Goal: Task Accomplishment & Management: Manage account settings

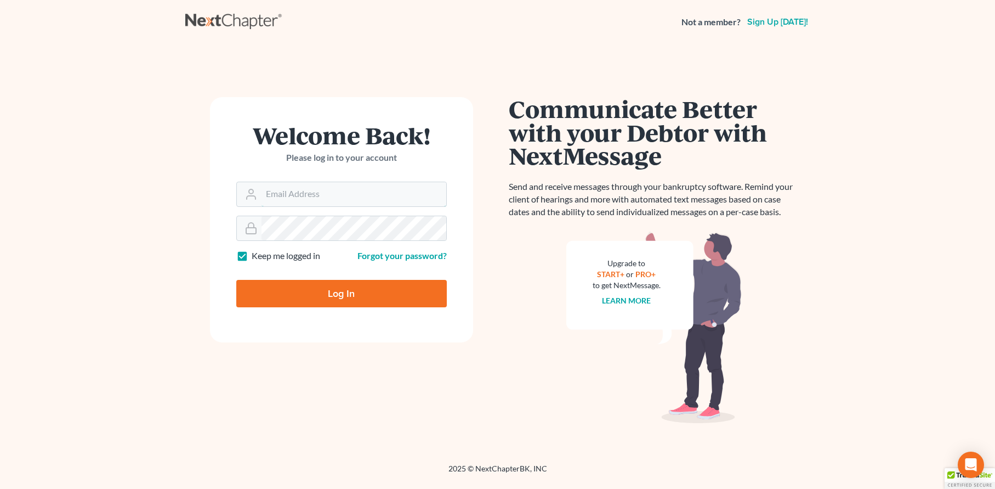
type input "[EMAIL_ADDRESS][DOMAIN_NAME]"
click at [348, 296] on input "Log In" at bounding box center [341, 293] width 211 height 27
type input "Thinking..."
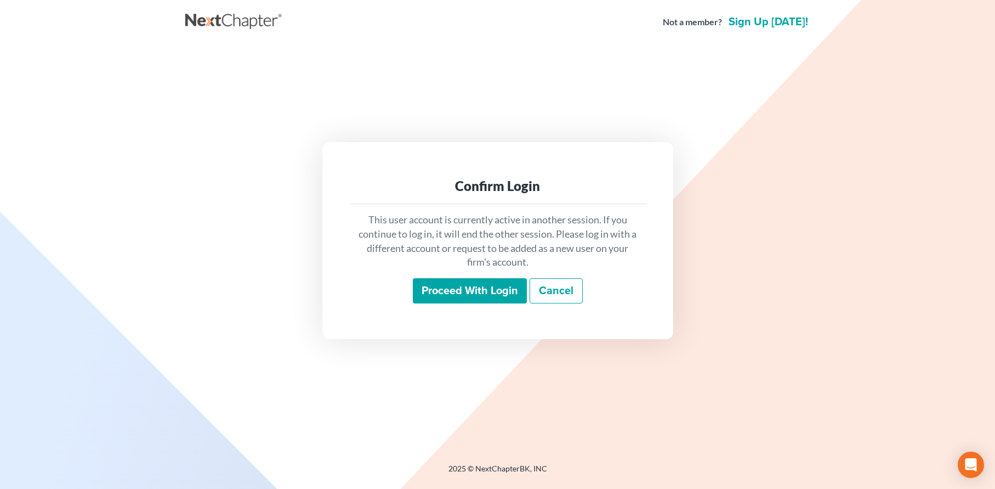
click at [459, 288] on input "Proceed with login" at bounding box center [470, 290] width 114 height 25
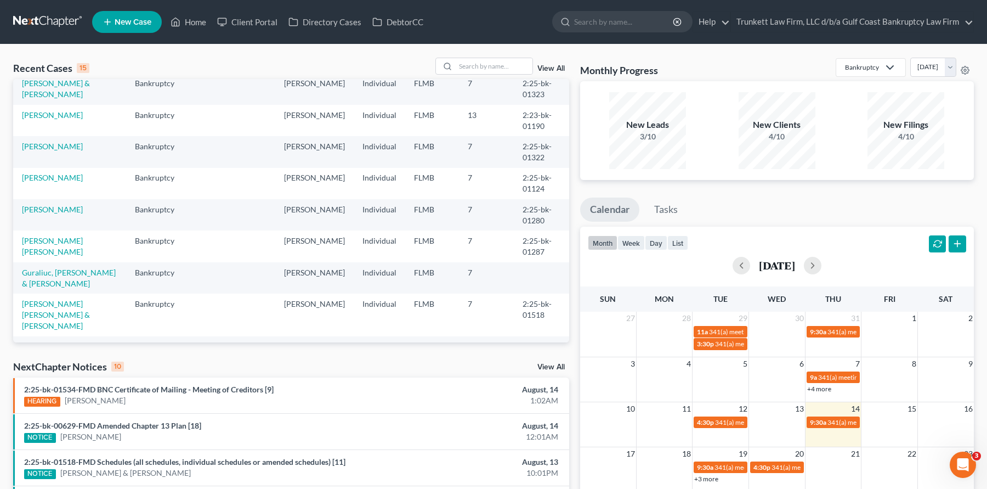
scroll to position [55, 0]
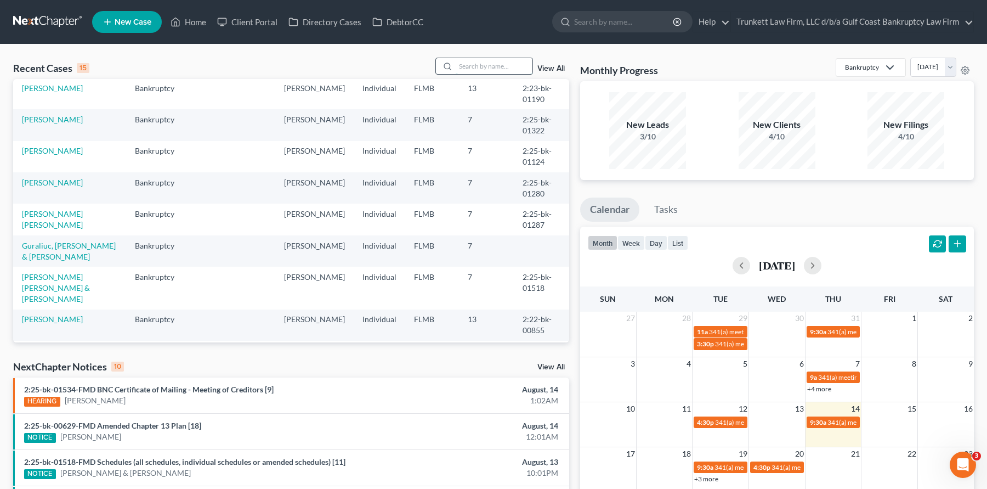
click at [484, 67] on input "search" at bounding box center [494, 66] width 77 height 16
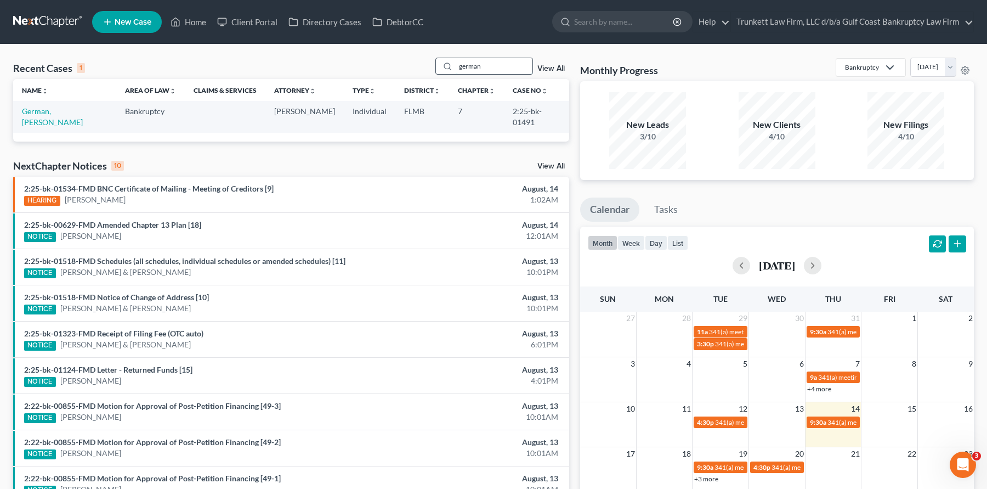
click at [487, 68] on input "german" at bounding box center [494, 66] width 77 height 16
drag, startPoint x: 474, startPoint y: 67, endPoint x: 412, endPoint y: 67, distance: 62.5
click at [427, 67] on div "Recent Cases 1 german View All" at bounding box center [291, 68] width 556 height 21
type input "valdes"
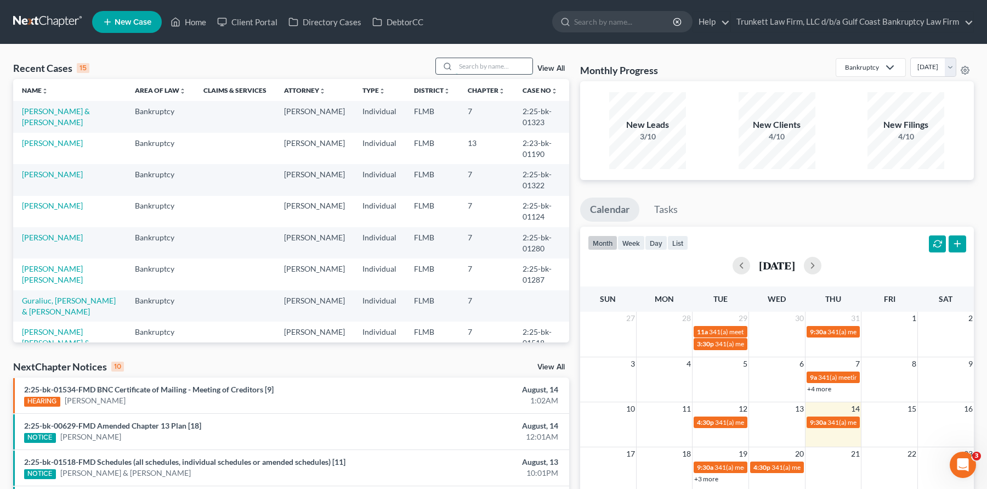
click at [482, 60] on input "search" at bounding box center [494, 66] width 77 height 16
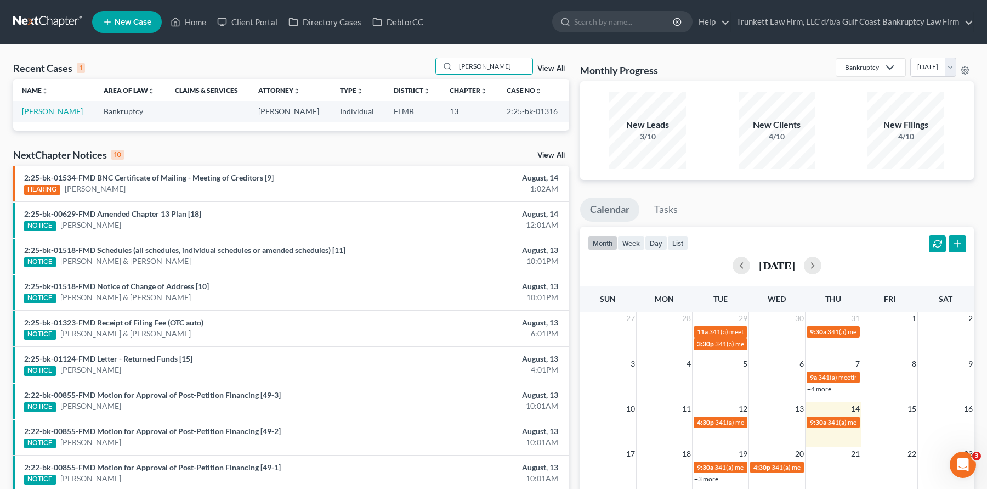
type input "beltran"
click at [56, 110] on link "[PERSON_NAME]" at bounding box center [52, 110] width 61 height 9
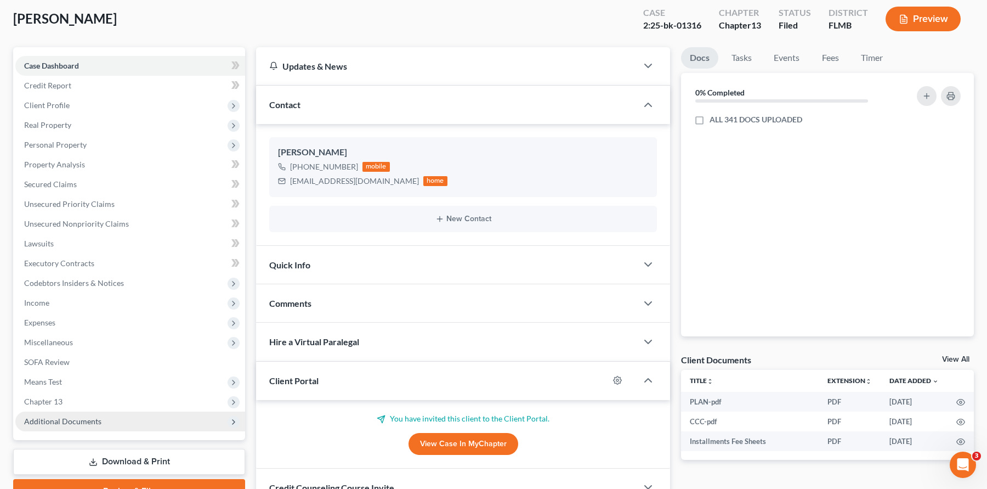
scroll to position [156, 0]
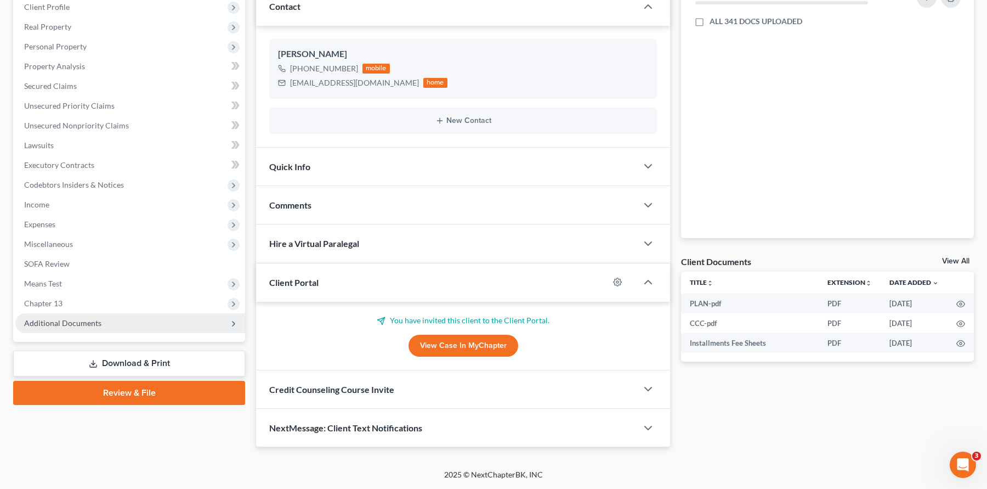
click at [87, 324] on span "Additional Documents" at bounding box center [62, 322] width 77 height 9
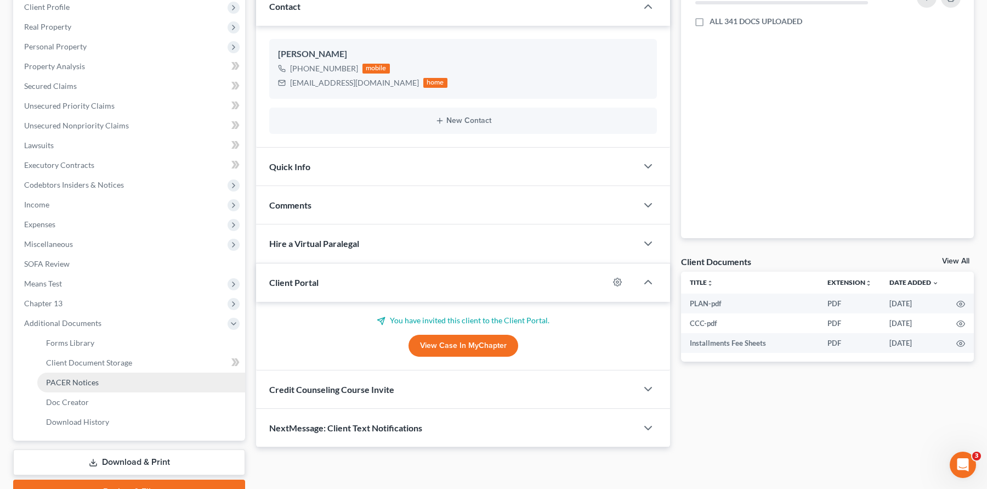
click at [80, 382] on span "PACER Notices" at bounding box center [72, 381] width 53 height 9
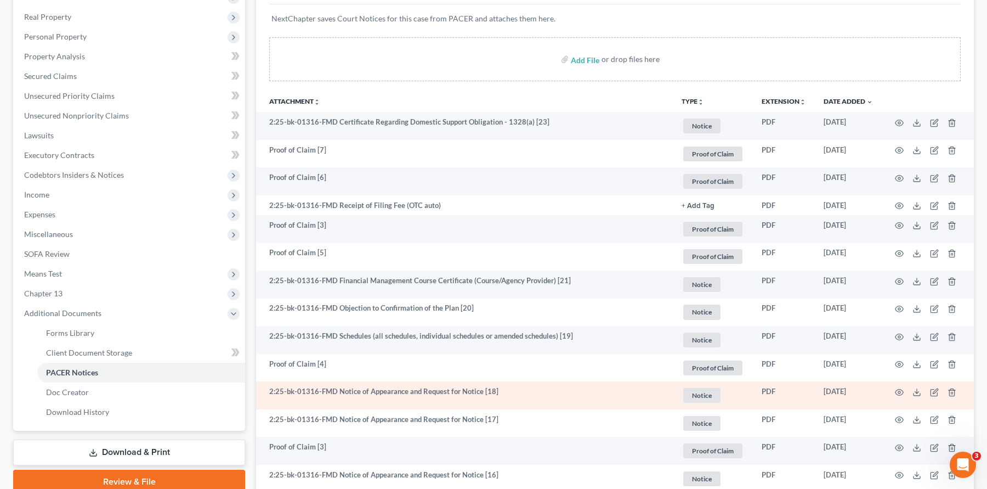
scroll to position [219, 0]
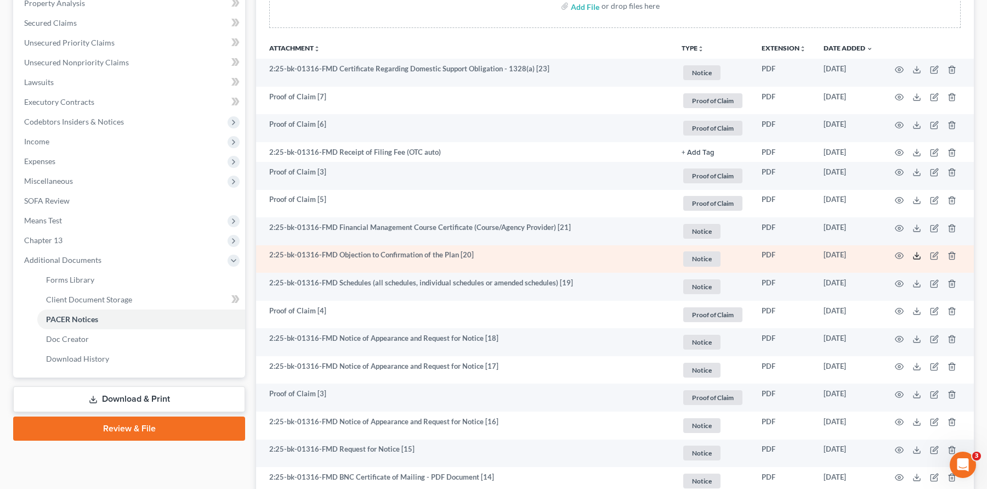
click at [917, 255] on line at bounding box center [917, 254] width 0 height 4
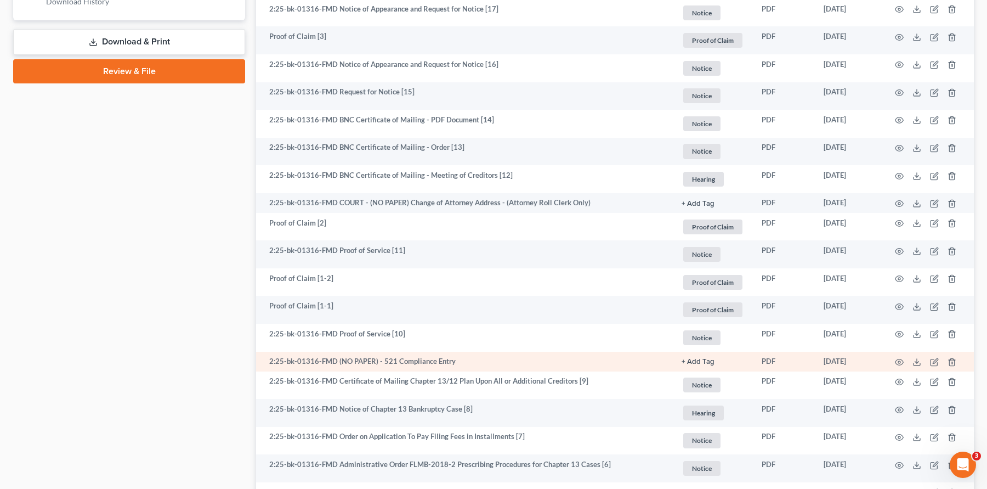
scroll to position [603, 0]
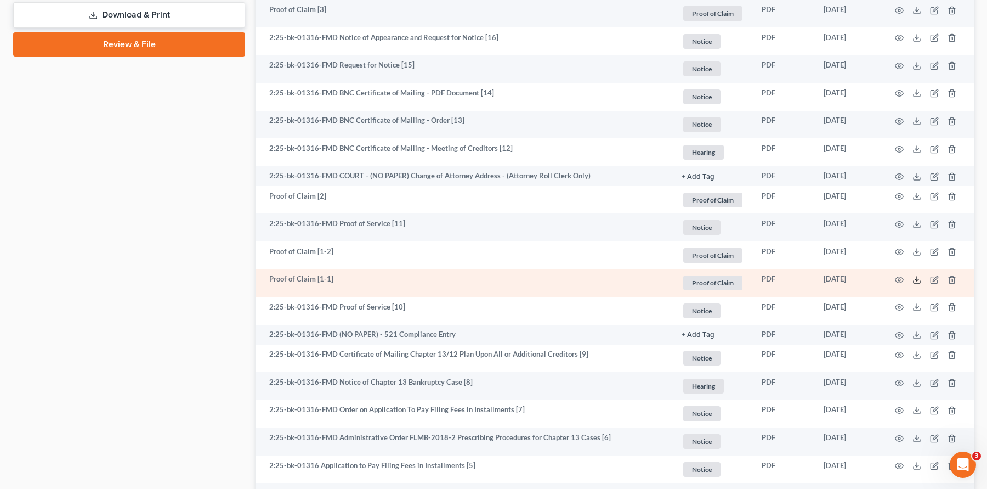
click at [917, 280] on line at bounding box center [917, 278] width 0 height 4
click at [920, 280] on icon at bounding box center [916, 279] width 9 height 9
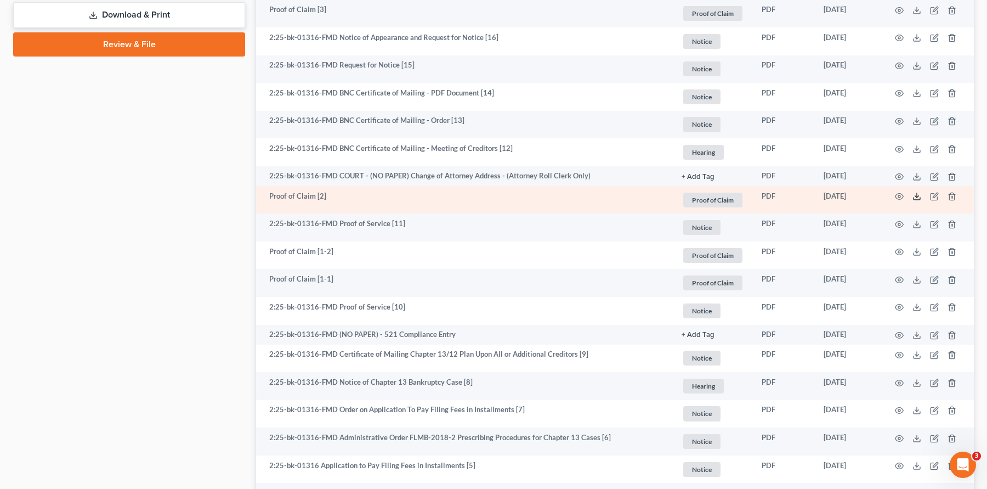
click at [916, 195] on icon at bounding box center [916, 196] width 9 height 9
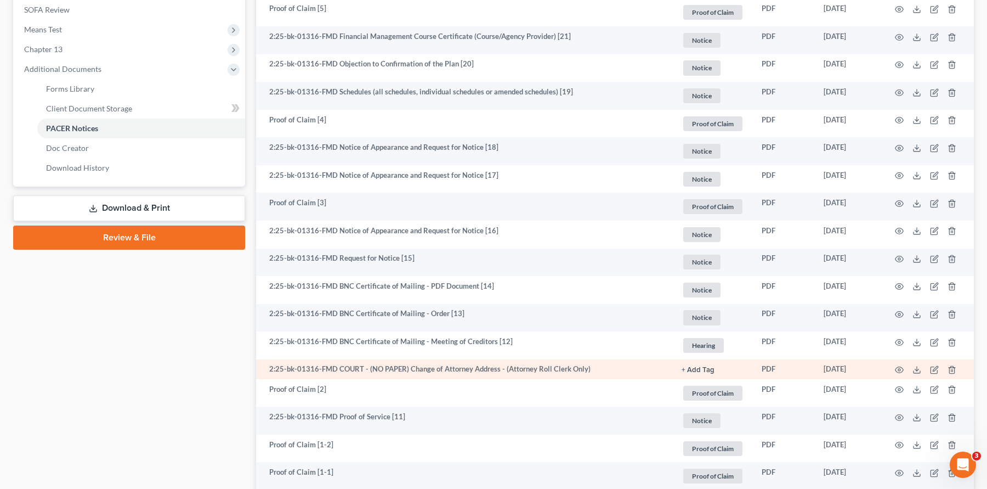
scroll to position [329, 0]
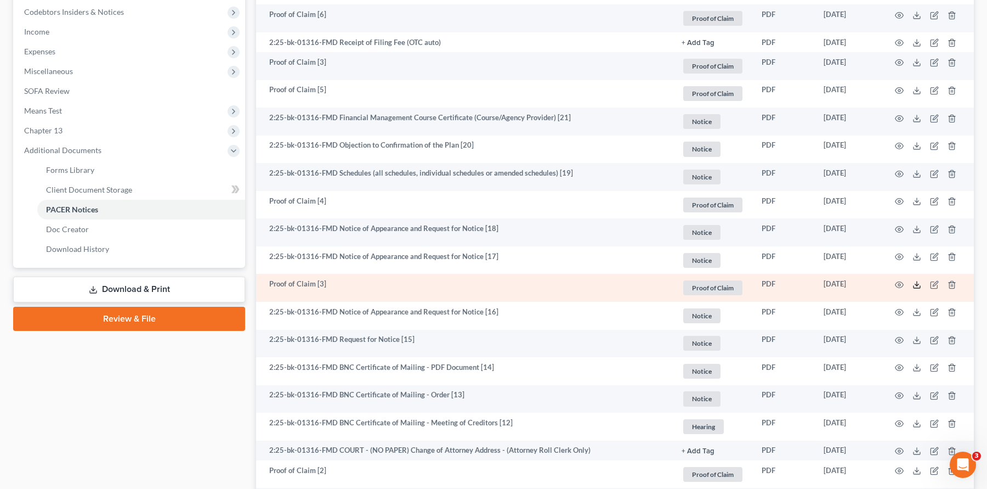
click at [914, 287] on icon at bounding box center [916, 284] width 9 height 9
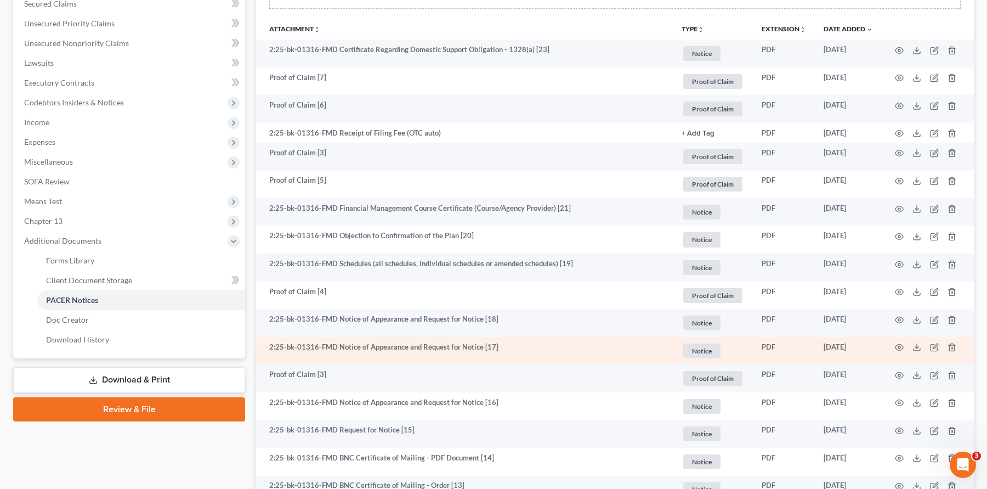
scroll to position [219, 0]
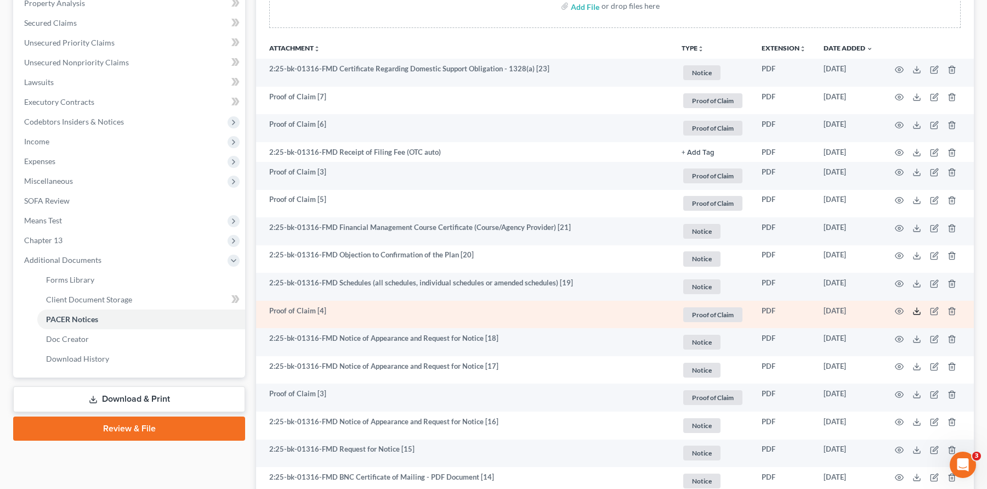
click at [918, 309] on icon at bounding box center [916, 311] width 9 height 9
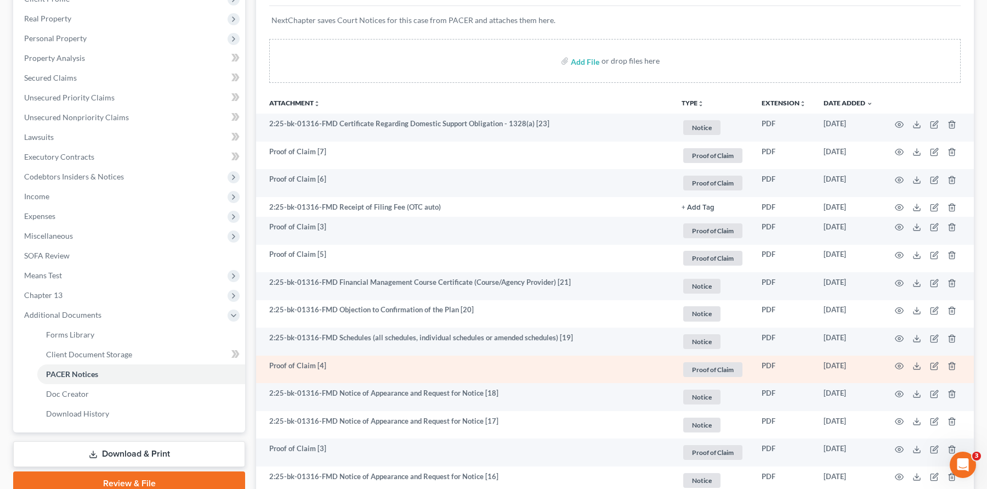
scroll to position [110, 0]
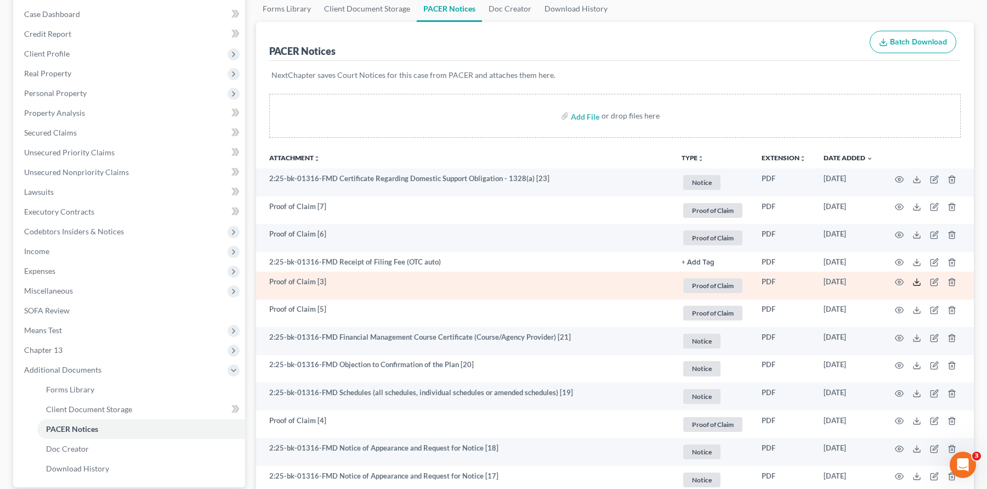
click at [916, 280] on icon at bounding box center [916, 281] width 9 height 9
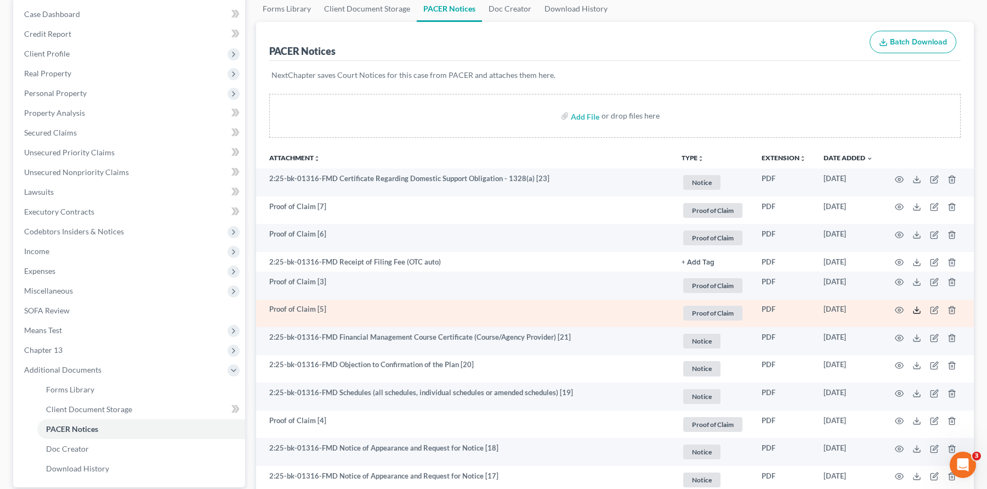
click at [917, 309] on icon at bounding box center [916, 309] width 9 height 9
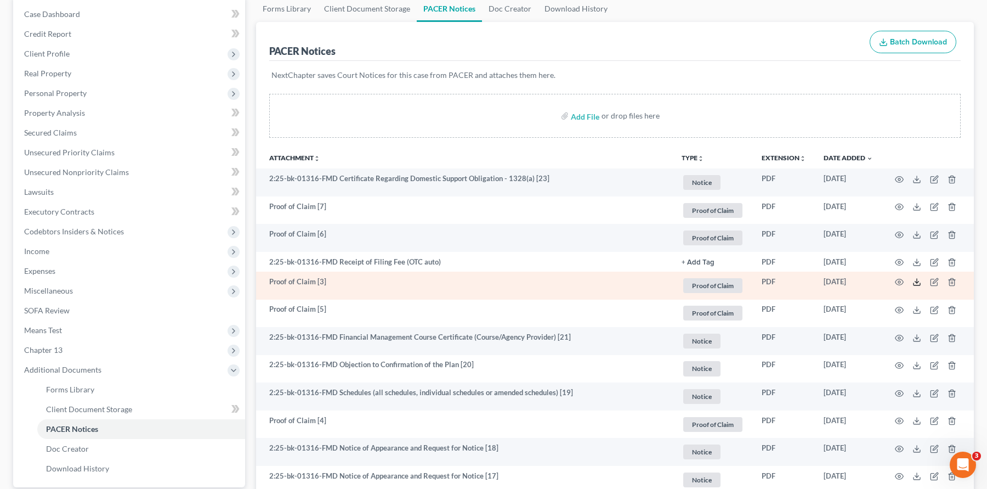
click at [915, 282] on icon at bounding box center [916, 281] width 9 height 9
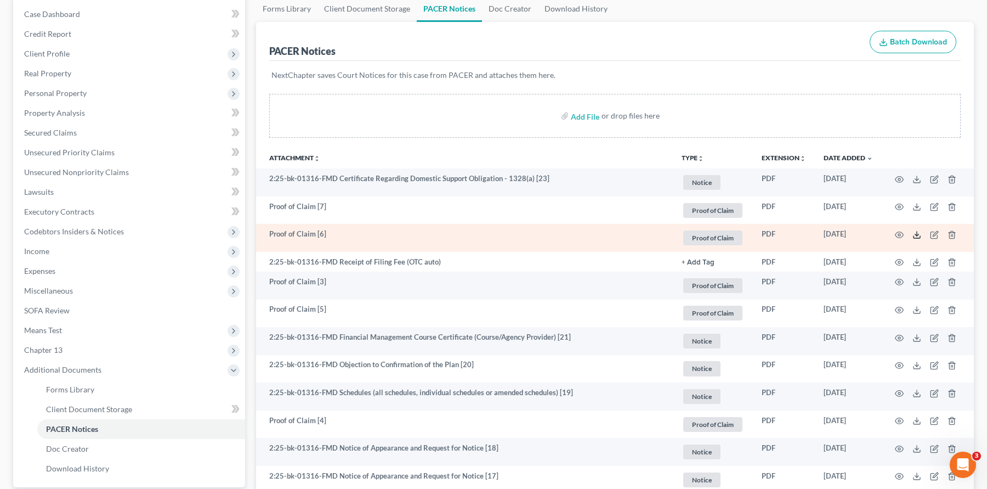
click at [915, 234] on polyline at bounding box center [917, 235] width 4 height 2
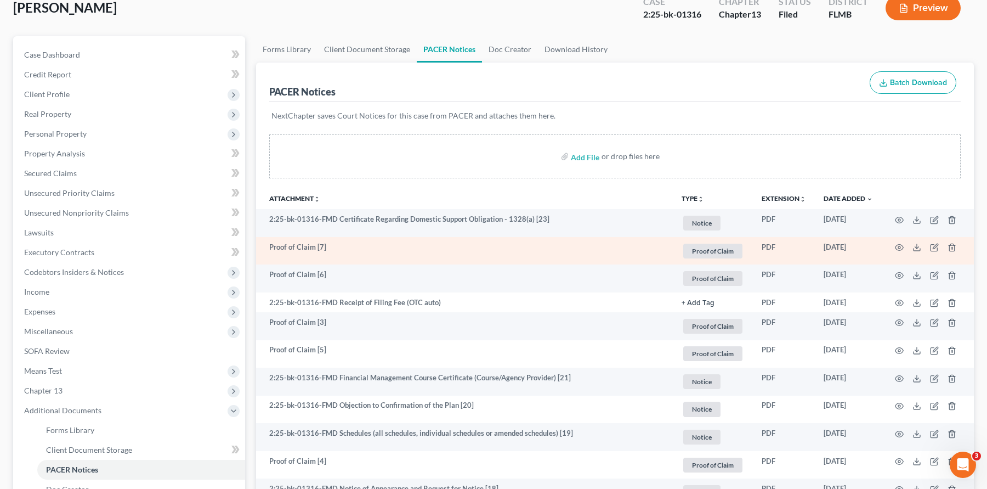
scroll to position [0, 0]
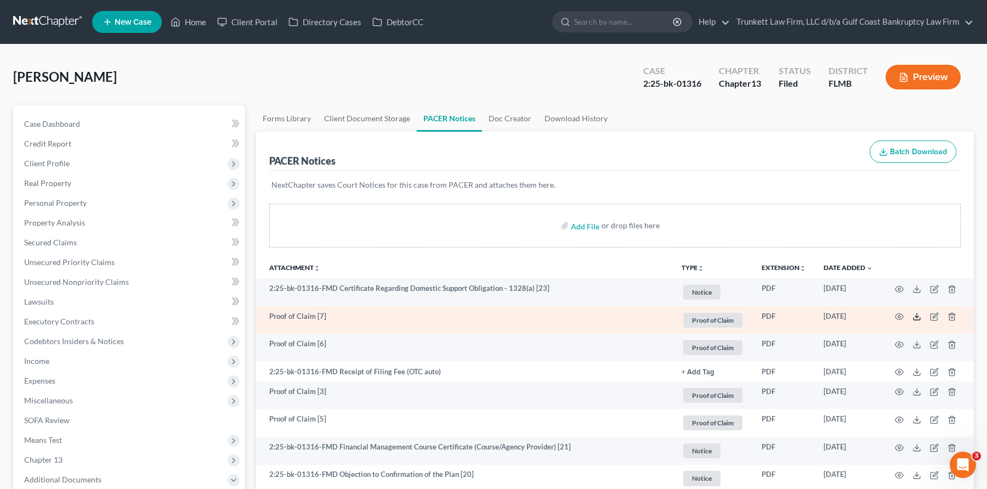
click at [915, 315] on icon at bounding box center [916, 316] width 9 height 9
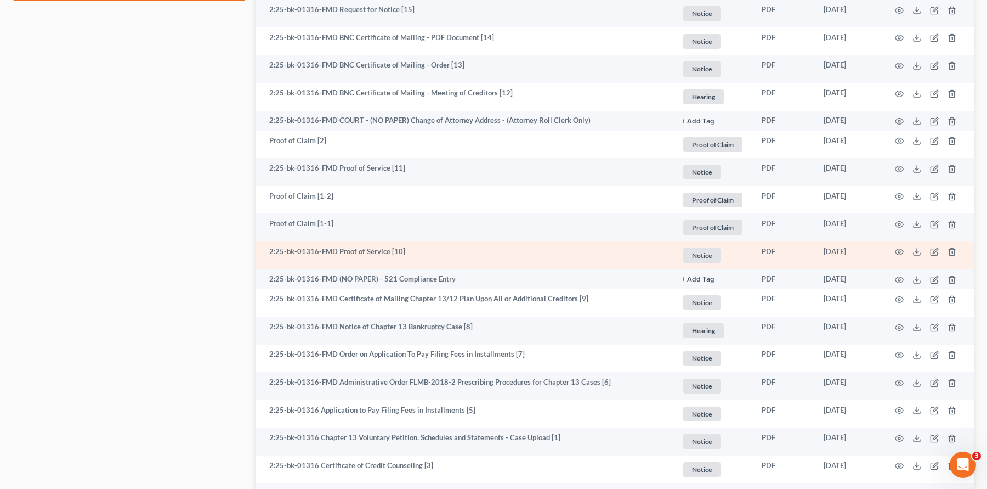
scroll to position [786, 0]
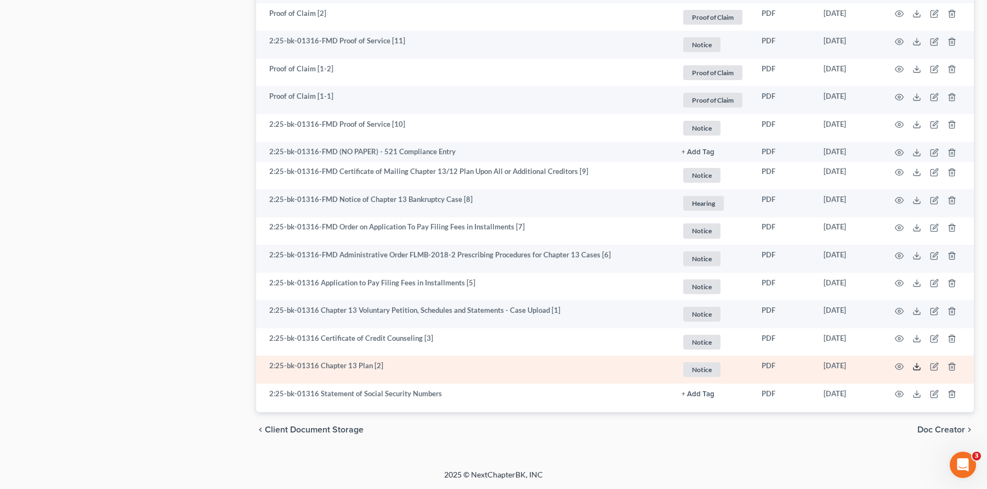
click at [920, 366] on icon at bounding box center [916, 366] width 9 height 9
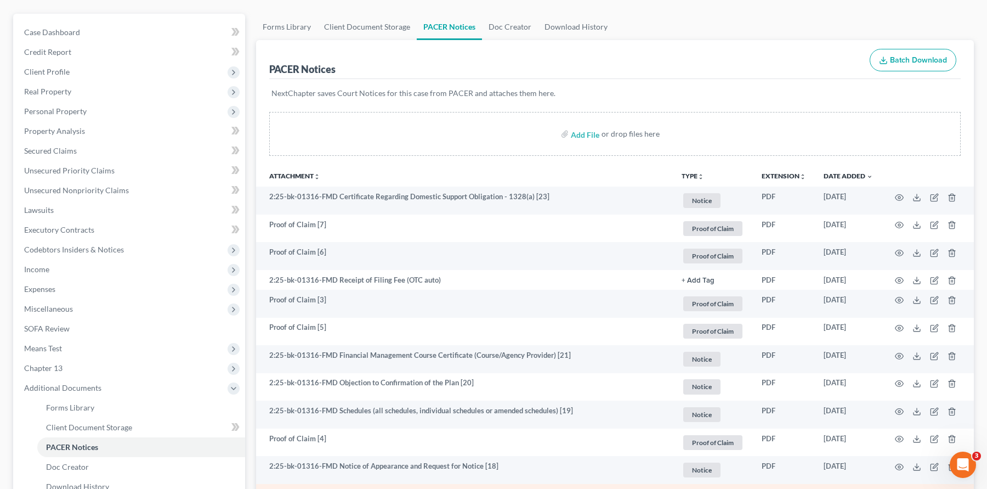
scroll to position [0, 0]
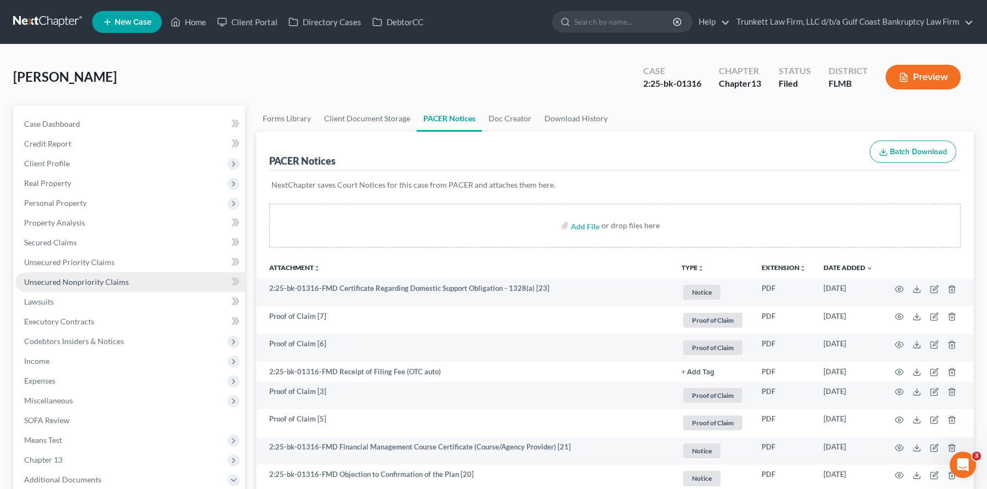
click at [92, 281] on span "Unsecured Nonpriority Claims" at bounding box center [76, 281] width 105 height 9
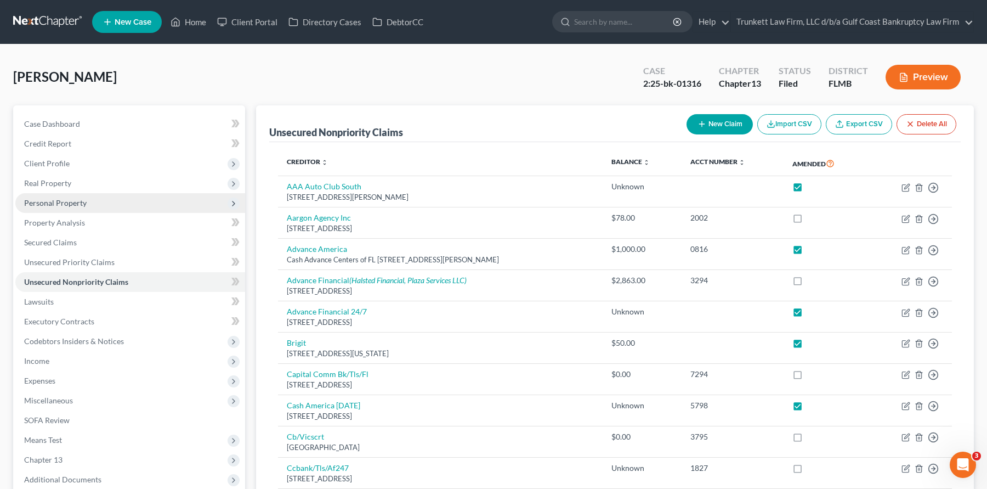
click at [77, 206] on span "Personal Property" at bounding box center [55, 202] width 63 height 9
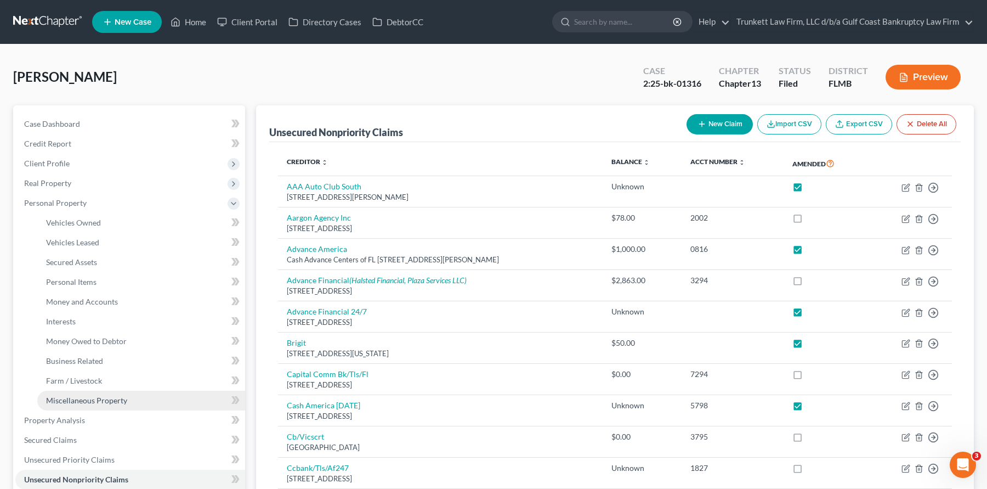
click at [115, 399] on span "Miscellaneous Property" at bounding box center [86, 399] width 81 height 9
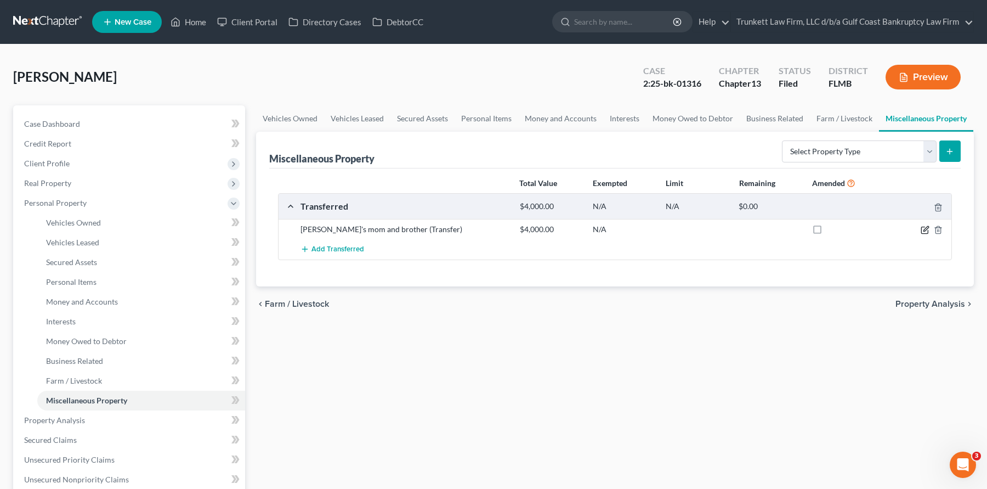
click at [924, 227] on icon "button" at bounding box center [924, 230] width 7 height 7
select select "Ordinary (within 2 years)"
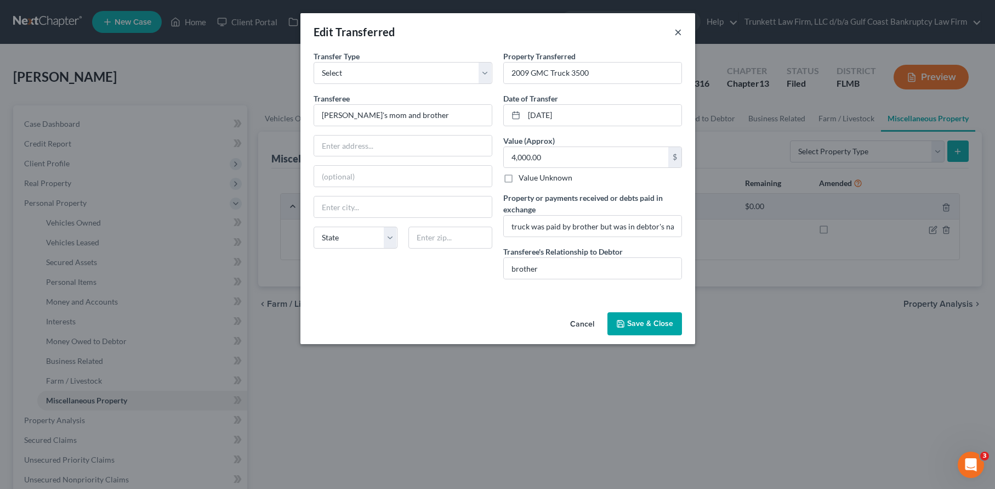
click at [675, 32] on button "×" at bounding box center [678, 31] width 8 height 13
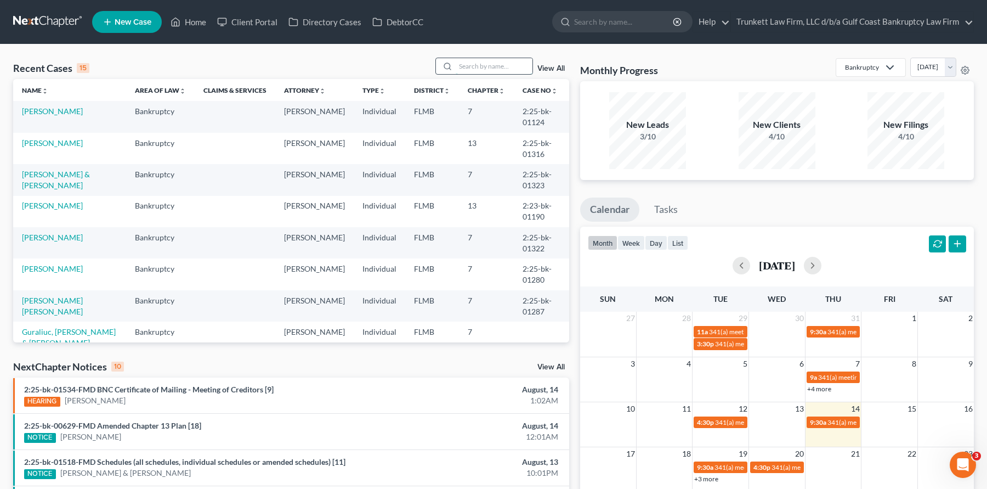
click at [470, 71] on input "search" at bounding box center [494, 66] width 77 height 16
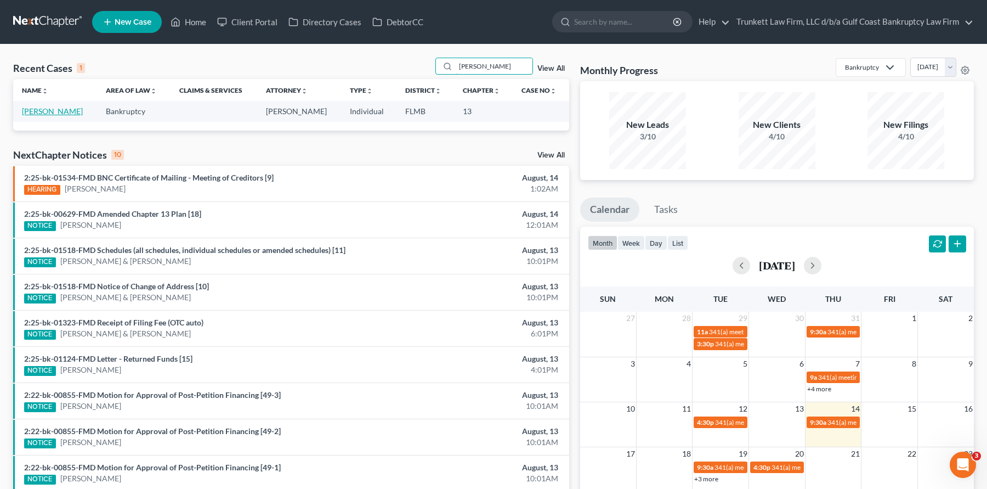
type input "ricket"
click at [54, 112] on link "[PERSON_NAME]" at bounding box center [52, 110] width 61 height 9
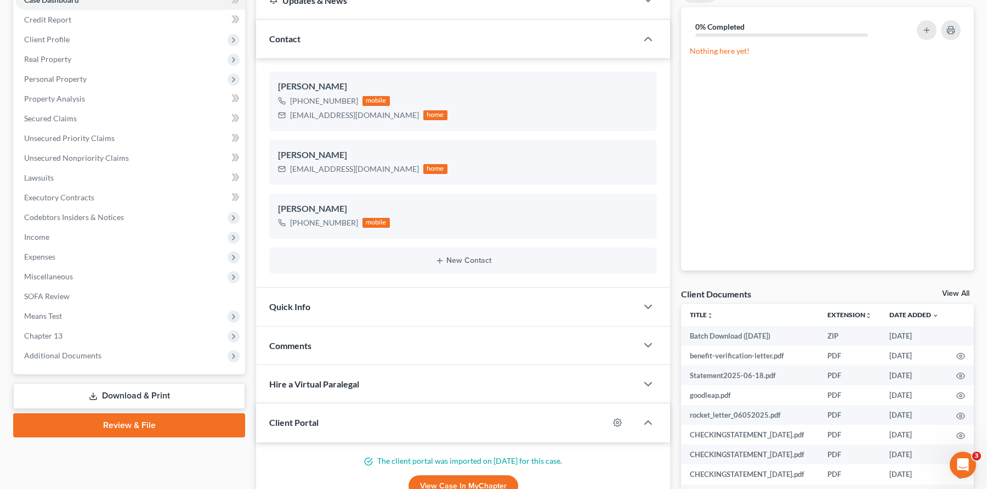
scroll to position [164, 0]
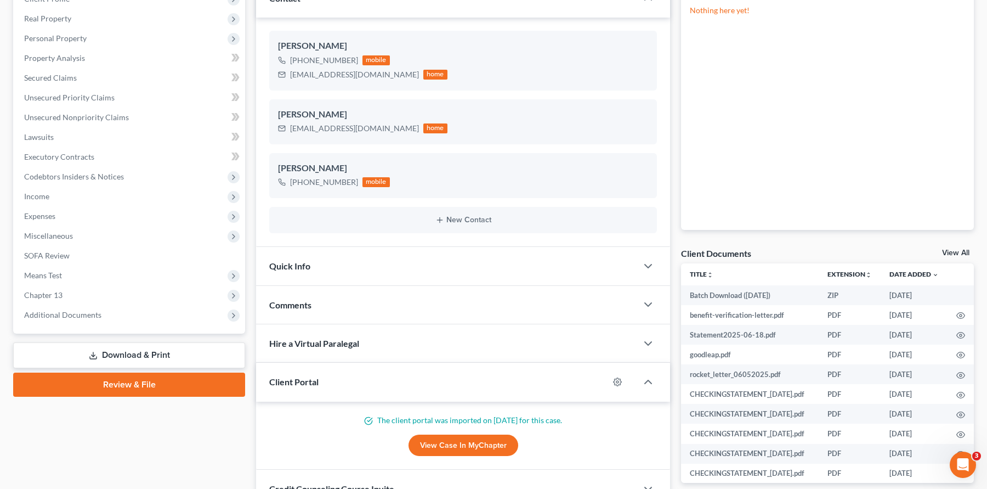
click at [145, 354] on link "Download & Print" at bounding box center [129, 355] width 232 height 26
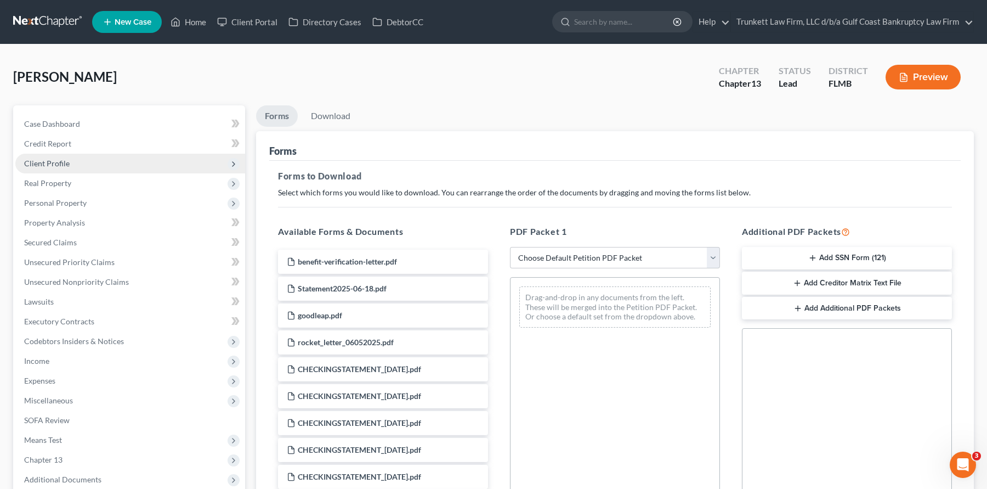
click at [65, 164] on span "Client Profile" at bounding box center [47, 162] width 46 height 9
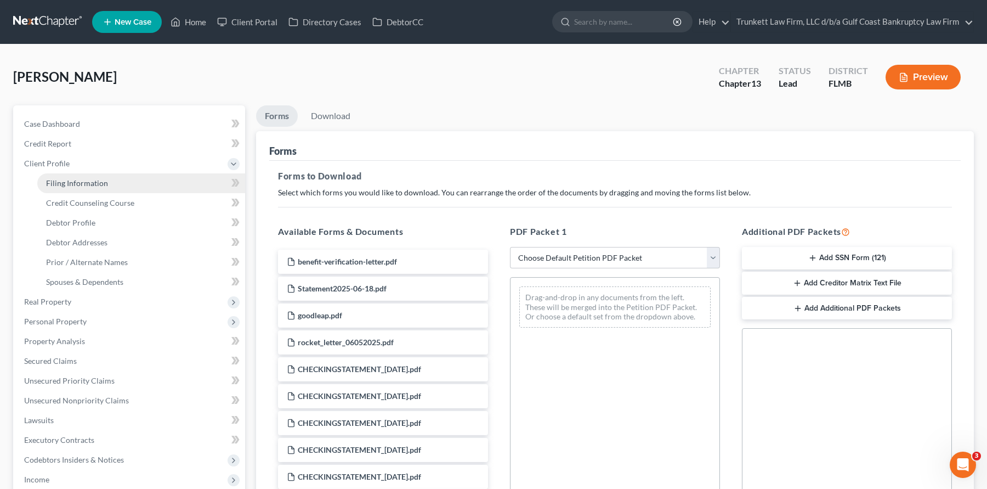
click at [89, 186] on span "Filing Information" at bounding box center [77, 182] width 62 height 9
select select "1"
select select "0"
select select "3"
select select "9"
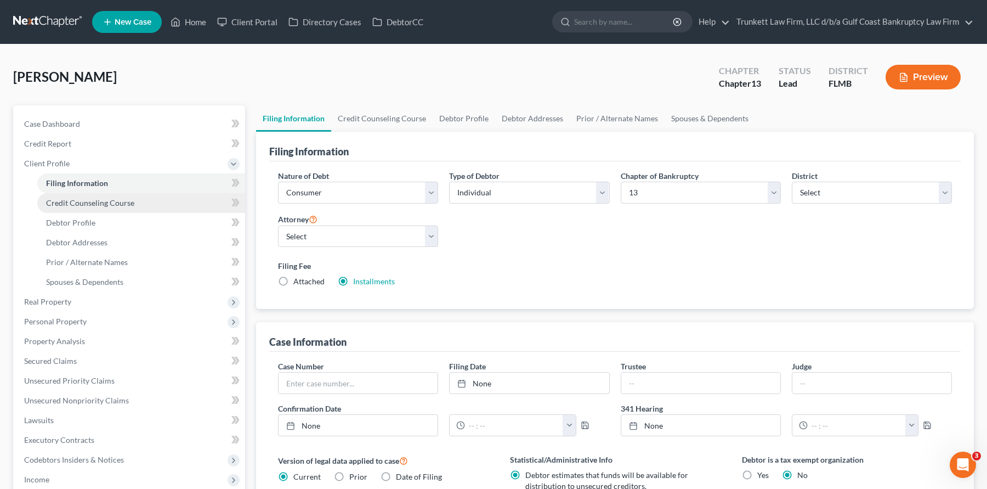
click at [110, 205] on span "Credit Counseling Course" at bounding box center [90, 202] width 88 height 9
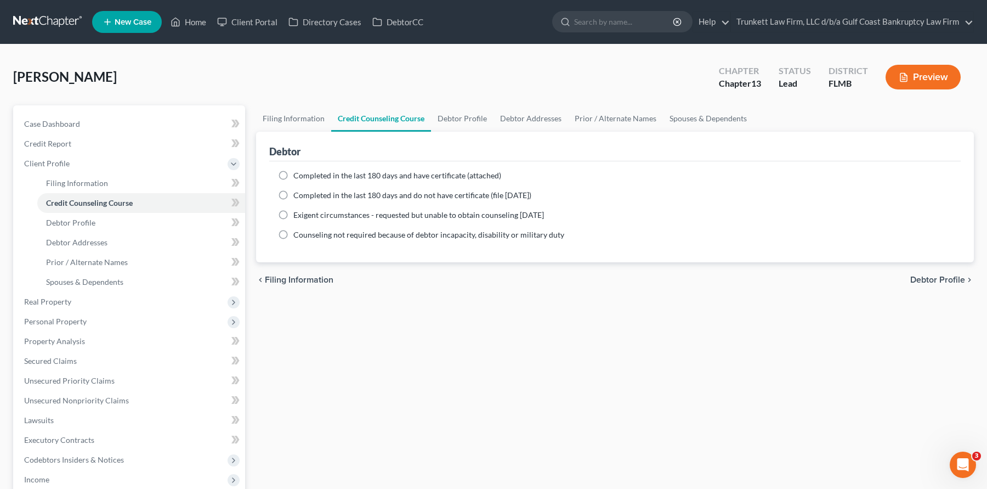
click at [293, 174] on label "Completed in the last 180 days and have certificate (attached)" at bounding box center [397, 175] width 208 height 11
click at [298, 174] on input "Completed in the last 180 days and have certificate (attached)" at bounding box center [301, 173] width 7 height 7
radio input "true"
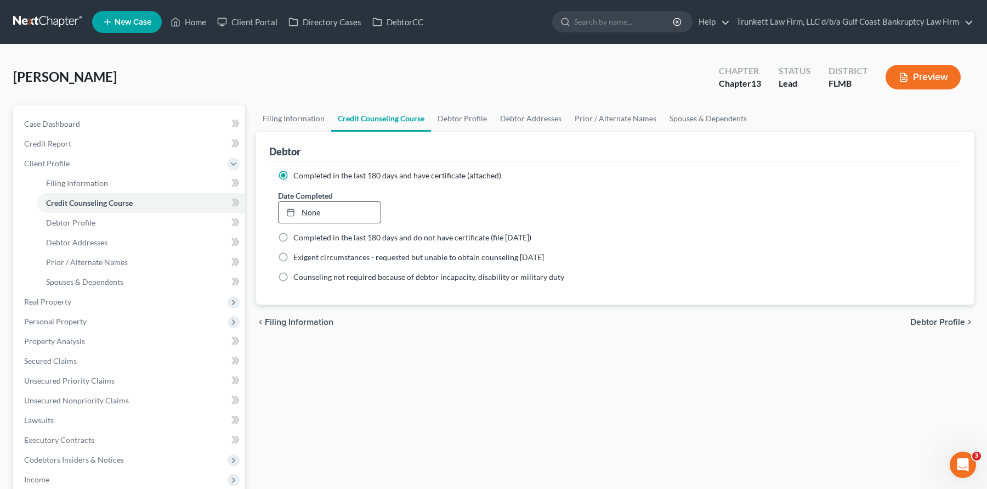
type input "8/14/2025"
click at [319, 212] on link "8/14/2025" at bounding box center [330, 212] width 102 height 21
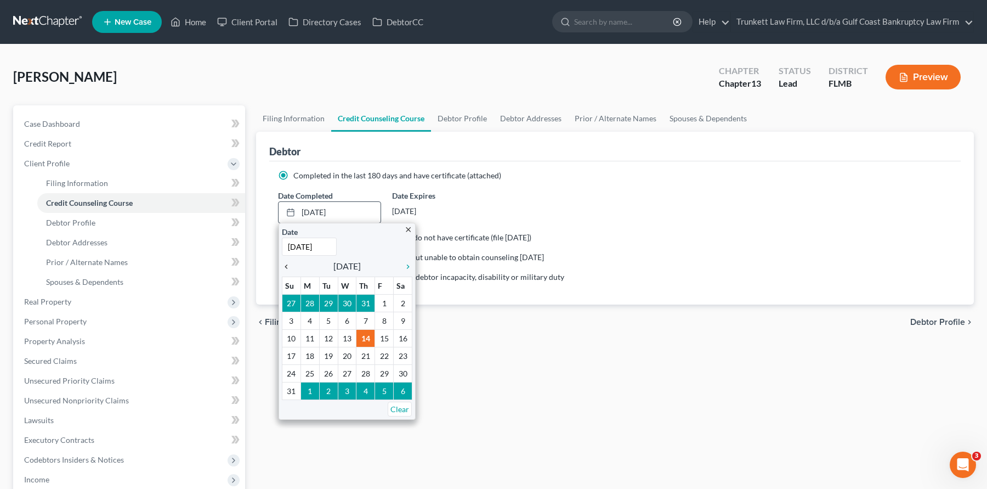
click at [290, 268] on icon "chevron_left" at bounding box center [289, 266] width 14 height 9
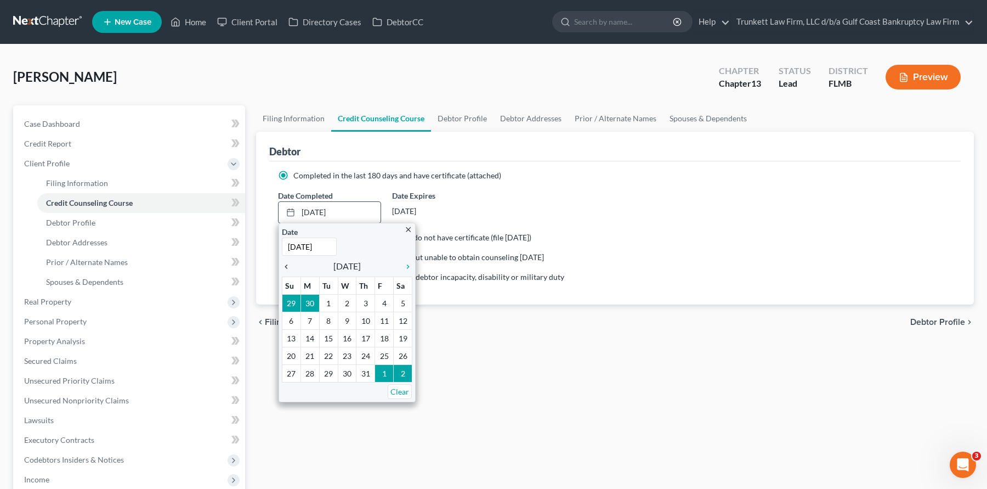
click at [290, 268] on icon "chevron_left" at bounding box center [289, 266] width 14 height 9
click at [407, 269] on icon "chevron_right" at bounding box center [405, 266] width 14 height 9
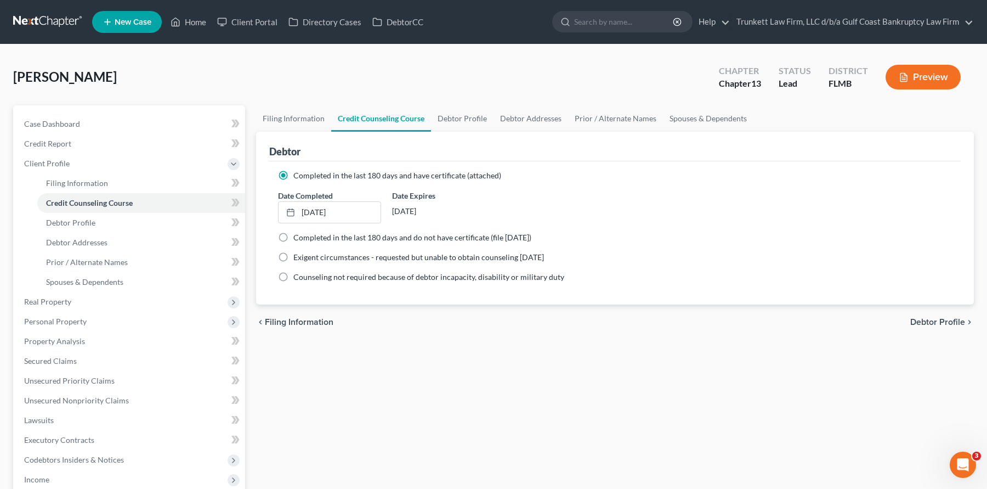
click at [439, 396] on div "Filing Information Credit Counseling Course Debtor Profile Debtor Addresses Pri…" at bounding box center [615, 392] width 729 height 574
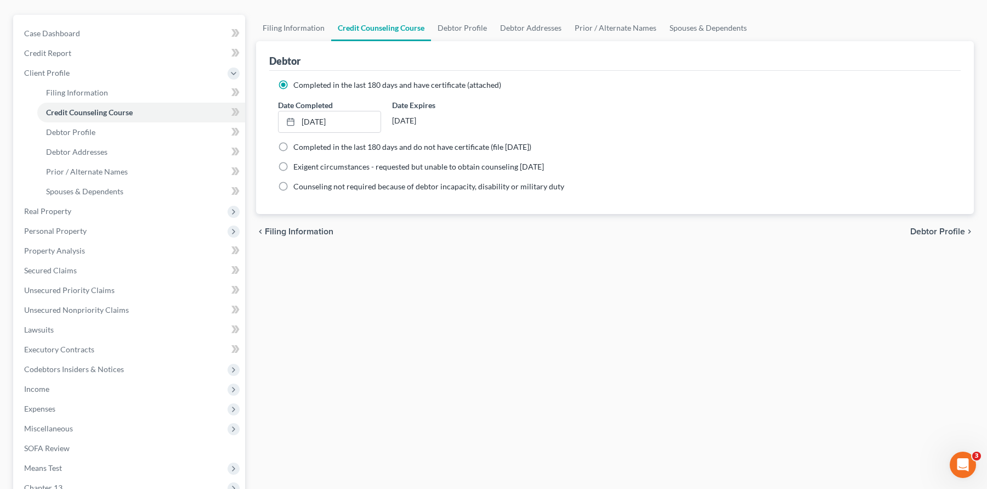
scroll to position [232, 0]
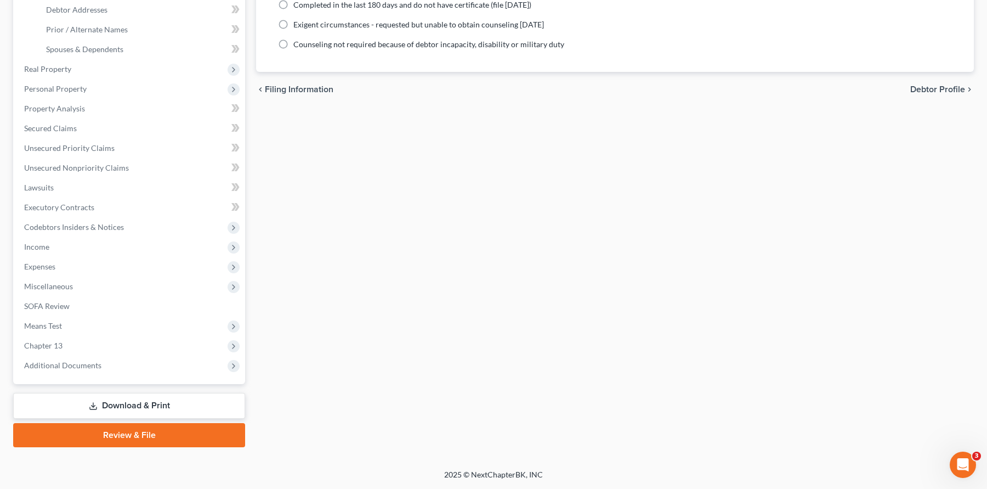
click at [163, 402] on link "Download & Print" at bounding box center [129, 406] width 232 height 26
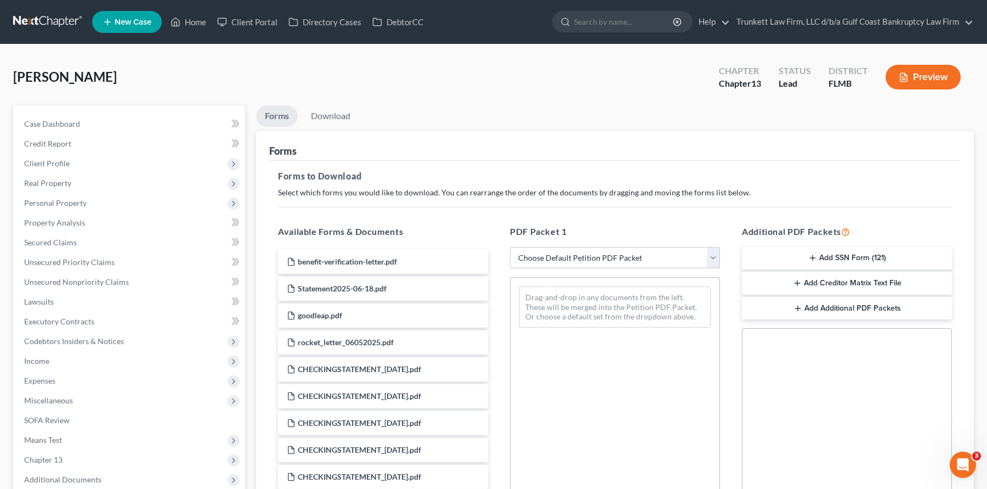
click at [553, 262] on select "Choose Default Petition PDF Packet Complete Bankruptcy Petition (all forms and …" at bounding box center [615, 258] width 210 height 22
select select "0"
click at [510, 247] on select "Choose Default Petition PDF Packet Complete Bankruptcy Petition (all forms and …" at bounding box center [615, 258] width 210 height 22
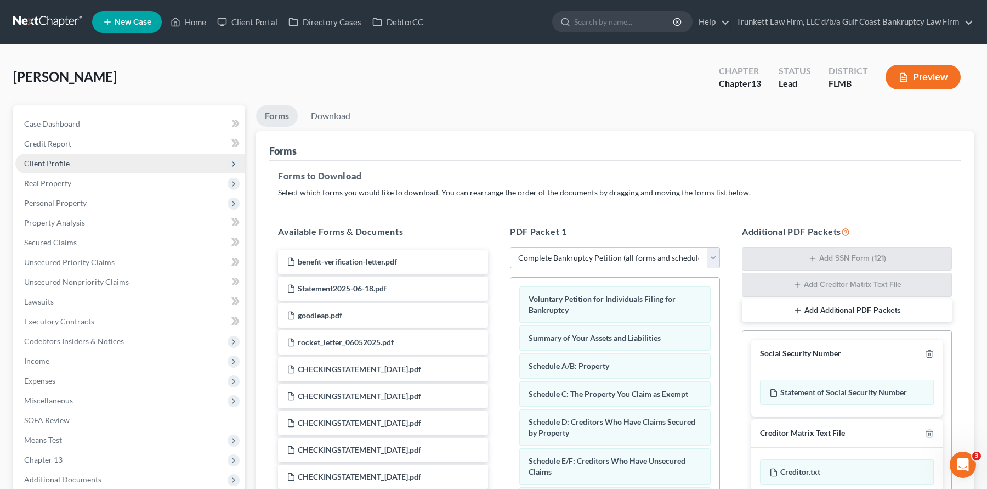
click at [59, 161] on span "Client Profile" at bounding box center [47, 162] width 46 height 9
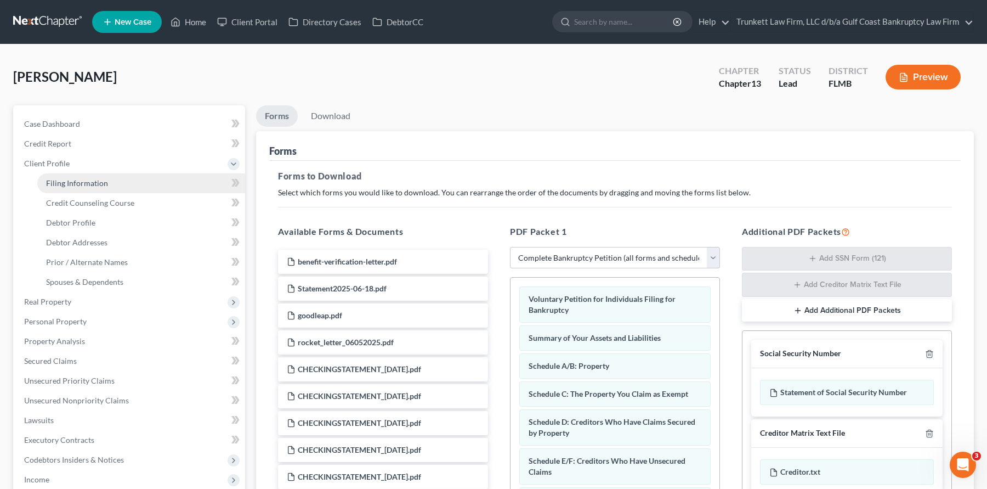
click at [81, 183] on span "Filing Information" at bounding box center [77, 182] width 62 height 9
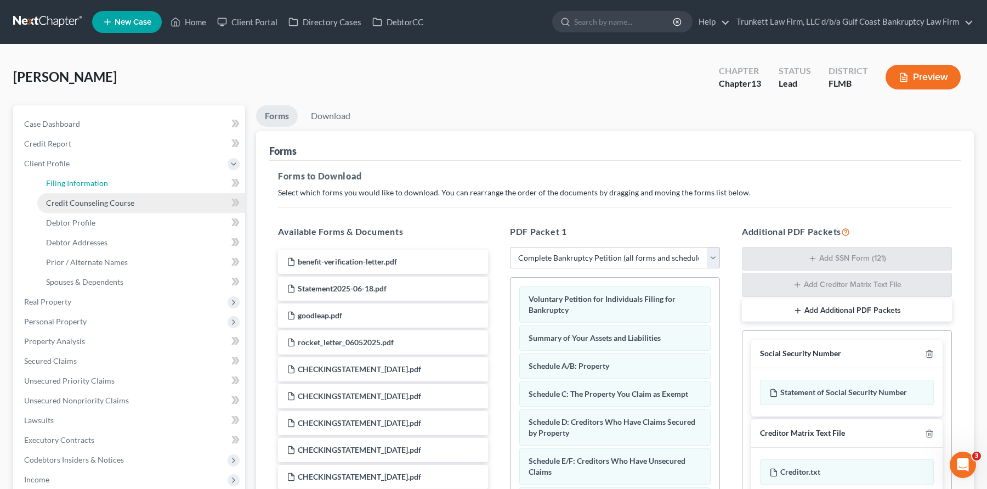
select select "1"
select select "0"
select select "3"
select select "15"
select select "0"
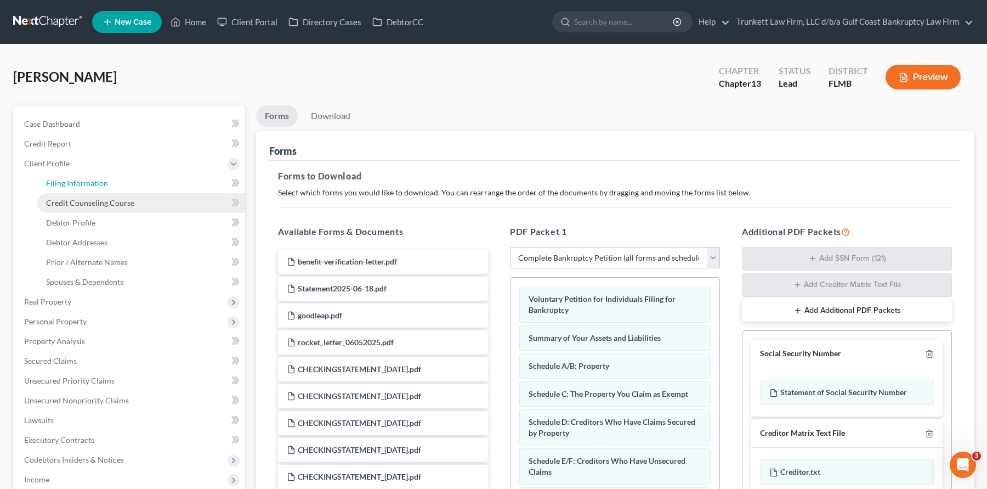
select select "9"
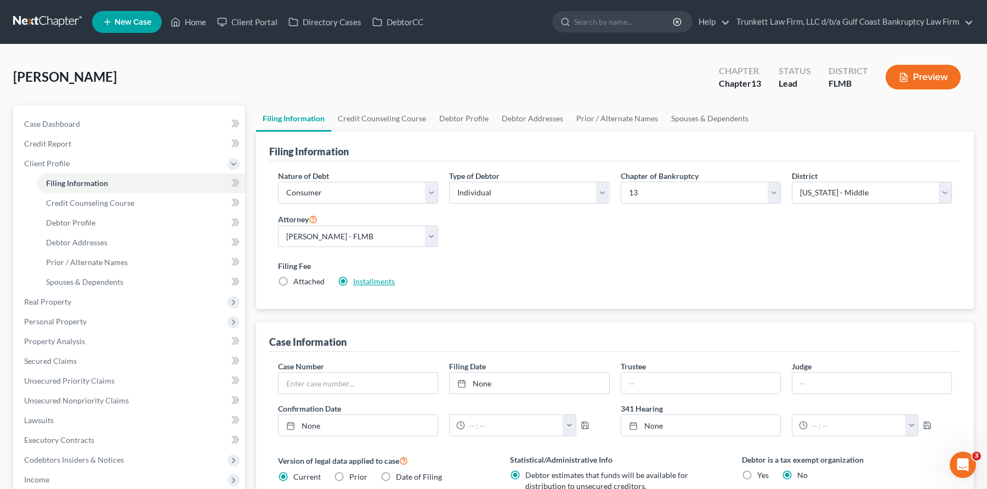
click at [372, 282] on link "Installments" at bounding box center [374, 280] width 42 height 9
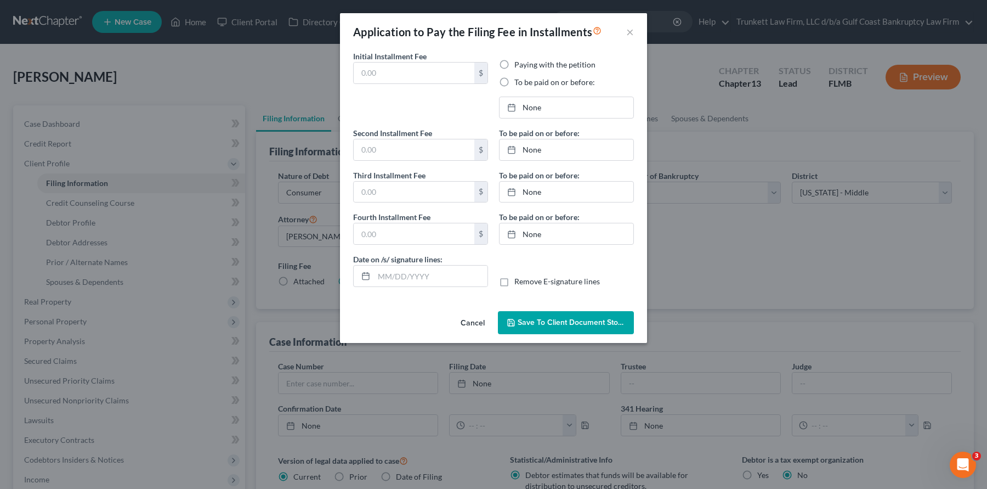
type input "0.00"
radio input "true"
type input "0.00"
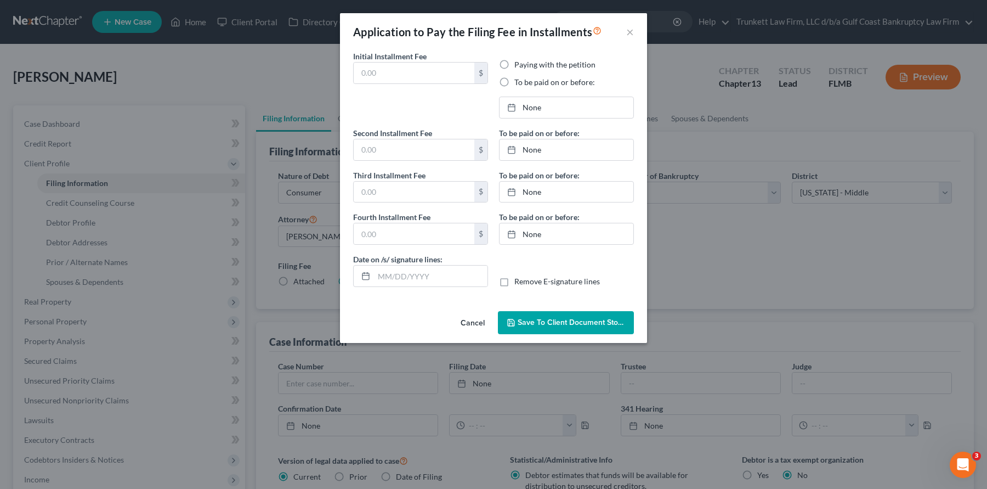
type input "[DATE]"
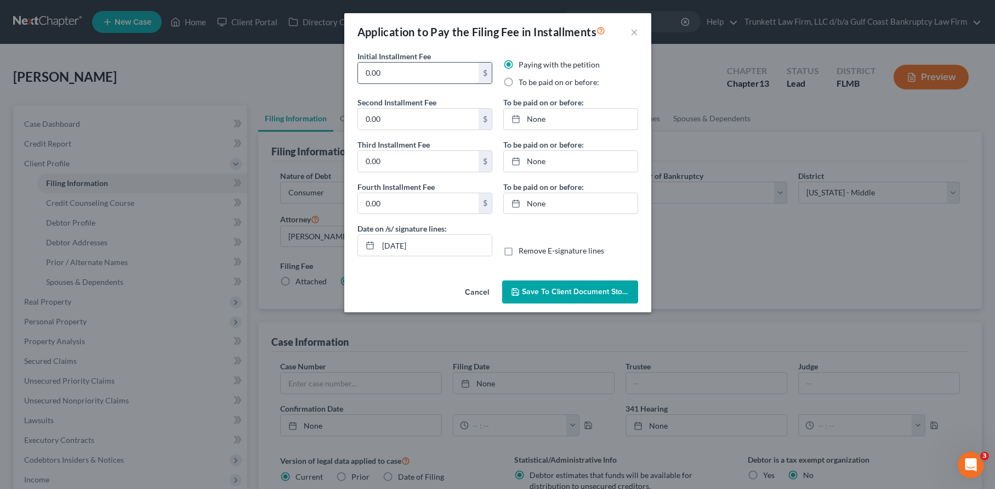
click at [395, 73] on input "0.00" at bounding box center [418, 73] width 121 height 21
type input "0"
type input "100"
click at [519, 81] on label "To be paid on or before:" at bounding box center [559, 82] width 81 height 11
click at [523, 81] on input "To be paid on or before:" at bounding box center [526, 80] width 7 height 7
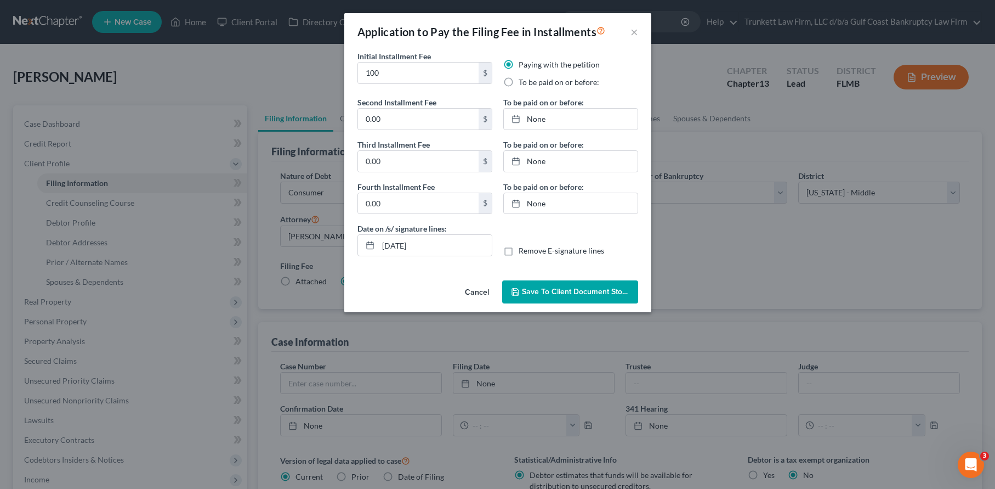
radio input "true"
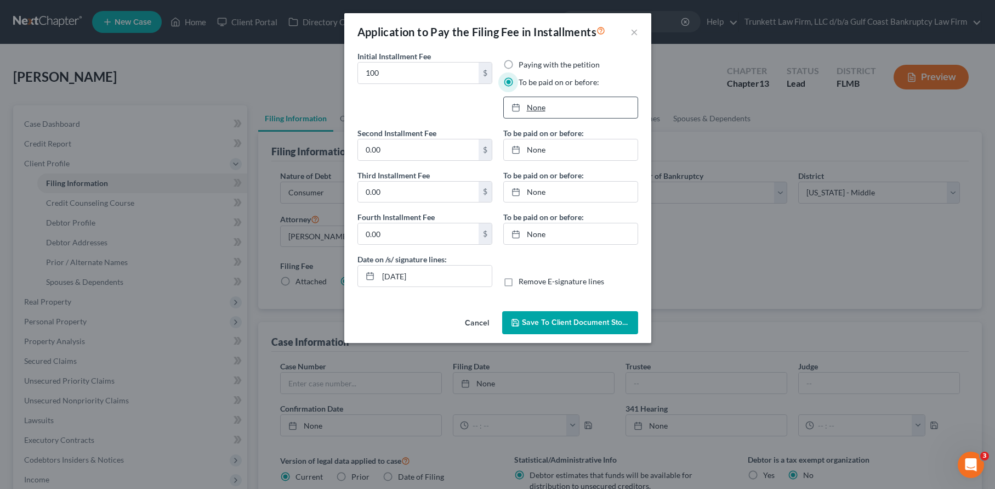
click at [540, 106] on link "None" at bounding box center [571, 107] width 134 height 21
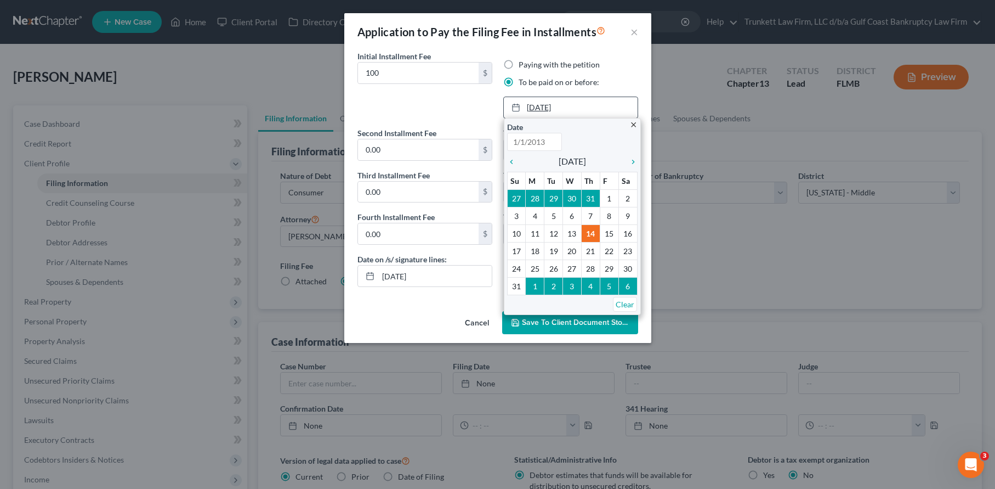
type input "8/14/2025"
click at [632, 164] on icon "chevron_right" at bounding box center [630, 161] width 14 height 9
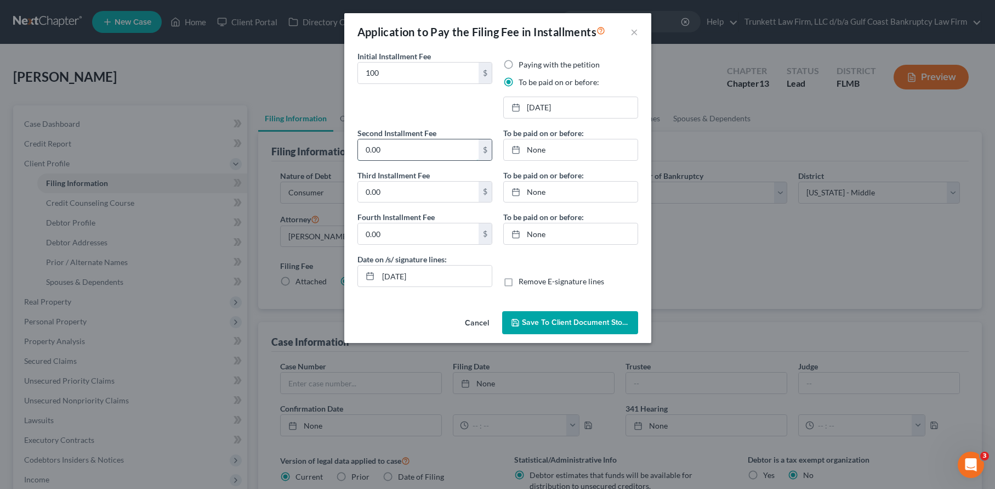
click at [415, 153] on input "0.00" at bounding box center [418, 149] width 121 height 21
type input "100"
drag, startPoint x: 537, startPoint y: 148, endPoint x: 549, endPoint y: 158, distance: 15.9
click at [537, 148] on link "None" at bounding box center [571, 149] width 134 height 21
type input "8/14/2025"
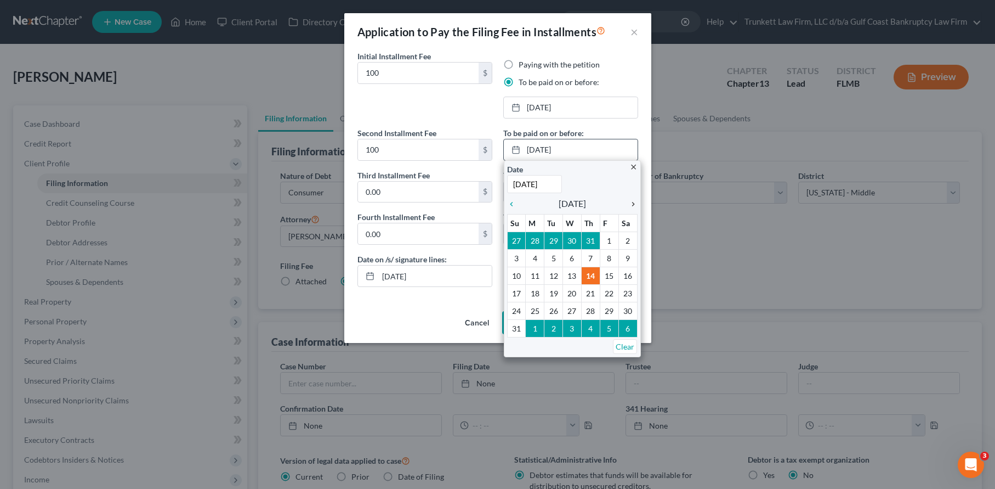
click at [627, 204] on icon "chevron_right" at bounding box center [630, 204] width 14 height 9
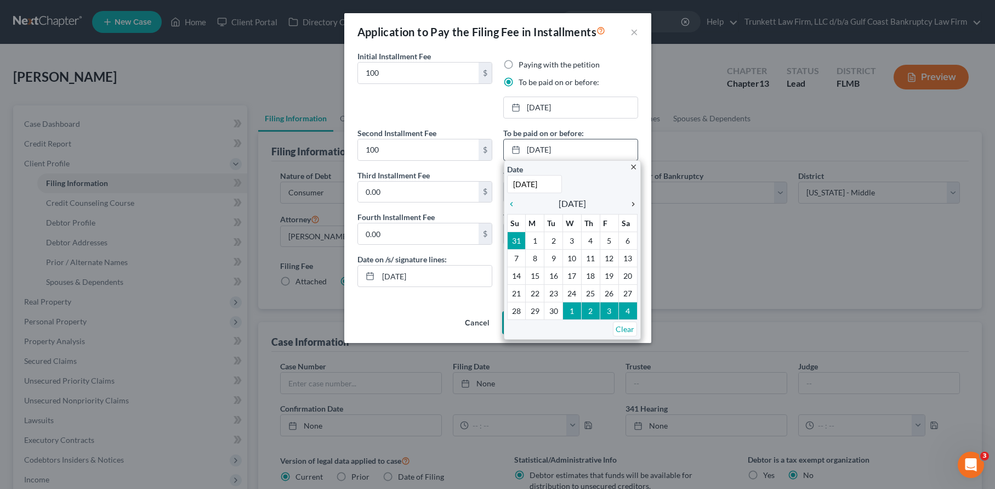
click at [629, 203] on icon "chevron_right" at bounding box center [630, 204] width 14 height 9
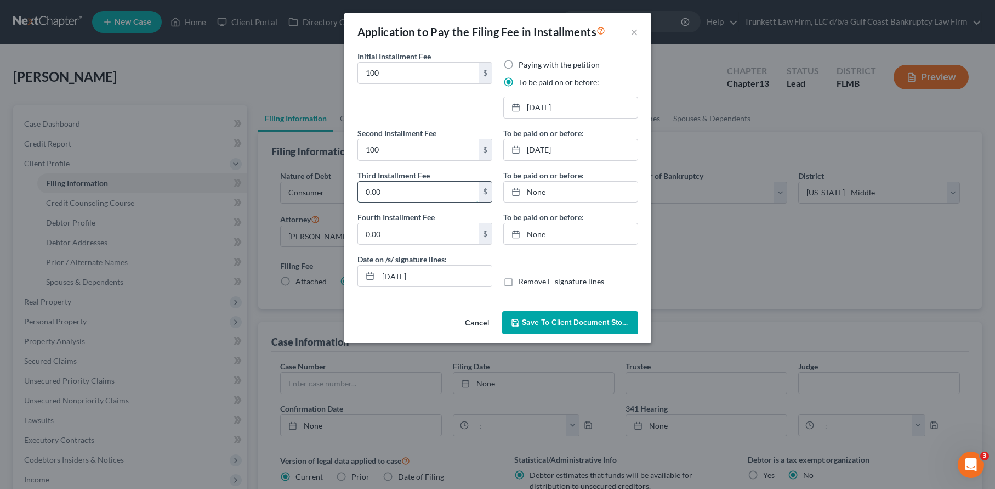
click at [421, 198] on input "0.00" at bounding box center [418, 191] width 121 height 21
type input "113"
click at [538, 189] on link "None" at bounding box center [571, 191] width 134 height 21
type input "8/14/2025"
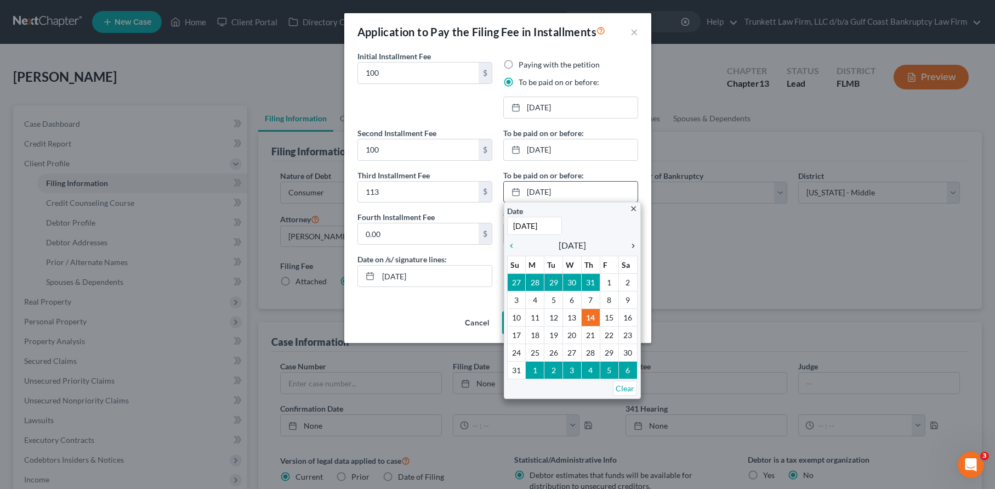
click at [631, 247] on icon "chevron_right" at bounding box center [630, 245] width 14 height 9
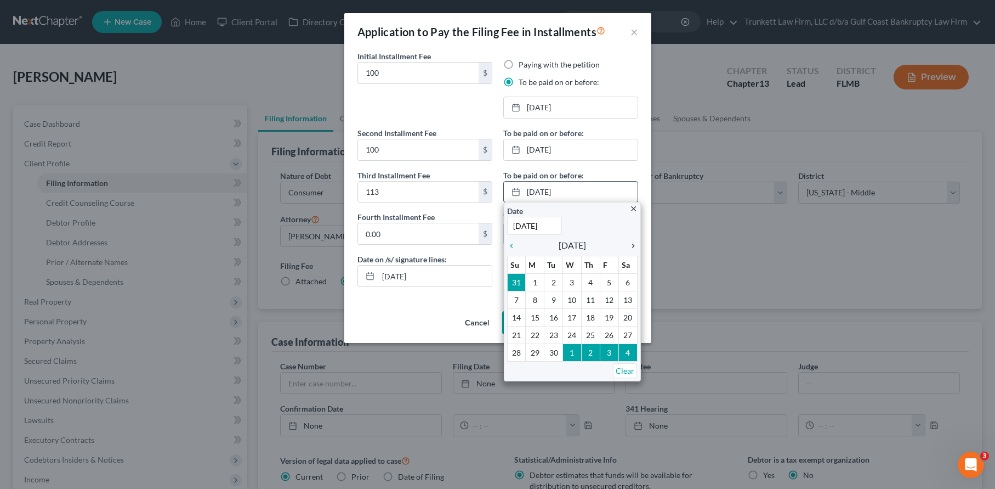
click at [631, 247] on icon "chevron_right" at bounding box center [630, 245] width 14 height 9
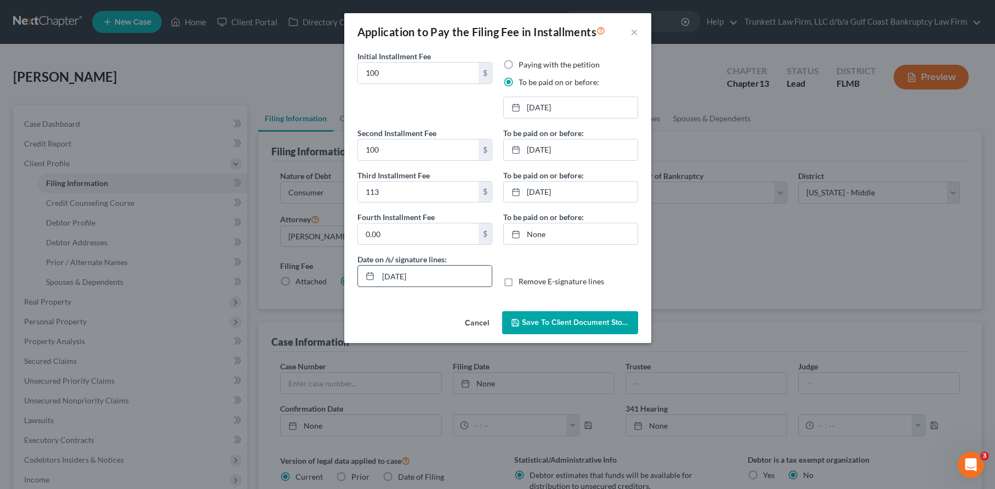
click at [412, 277] on input "[DATE]" at bounding box center [435, 275] width 114 height 21
click at [395, 277] on input "[DATE]" at bounding box center [435, 275] width 114 height 21
type input "08/25/2025"
click at [555, 318] on span "Save to Client Document Storage" at bounding box center [580, 321] width 116 height 9
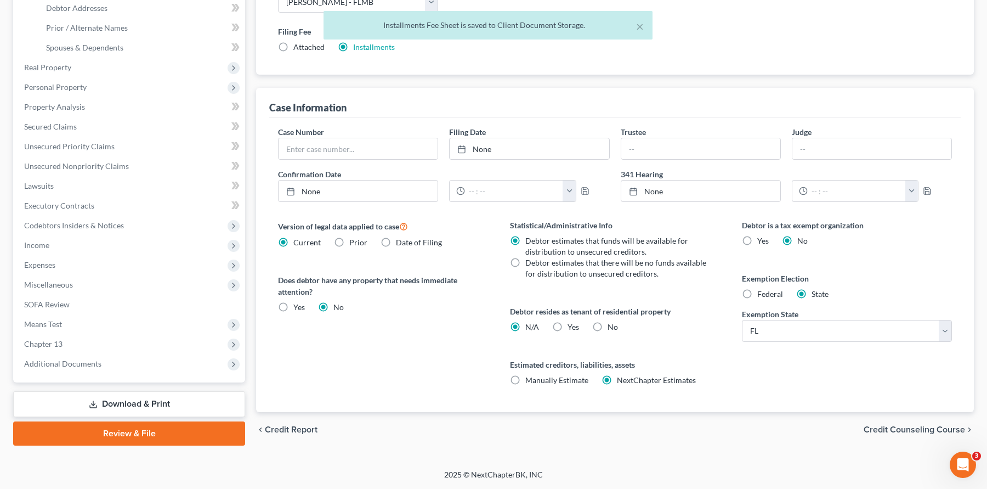
click at [144, 402] on link "Download & Print" at bounding box center [129, 404] width 232 height 26
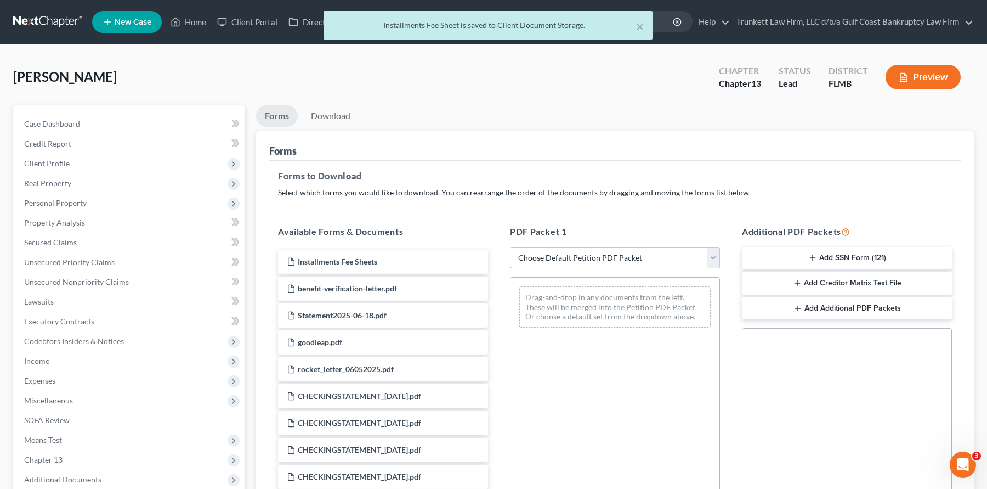
click at [566, 262] on select "Choose Default Petition PDF Packet Complete Bankruptcy Petition (all forms and …" at bounding box center [615, 258] width 210 height 22
select select "0"
click at [510, 247] on select "Choose Default Petition PDF Packet Complete Bankruptcy Petition (all forms and …" at bounding box center [615, 258] width 210 height 22
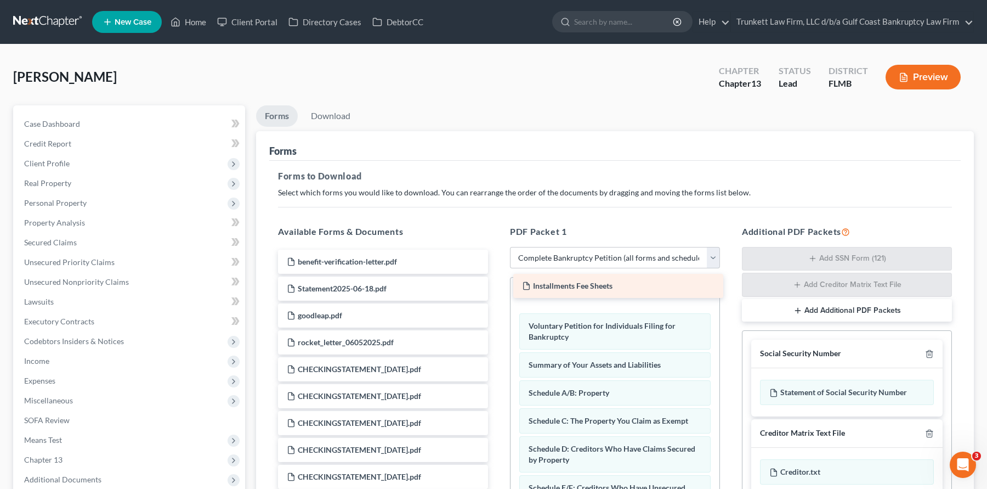
drag, startPoint x: 383, startPoint y: 259, endPoint x: 617, endPoint y: 284, distance: 236.0
click at [497, 284] on div "Installments Fee Sheets Installments Fee Sheets benefit-verification-letter.pdf…" at bounding box center [383, 382] width 228 height 266
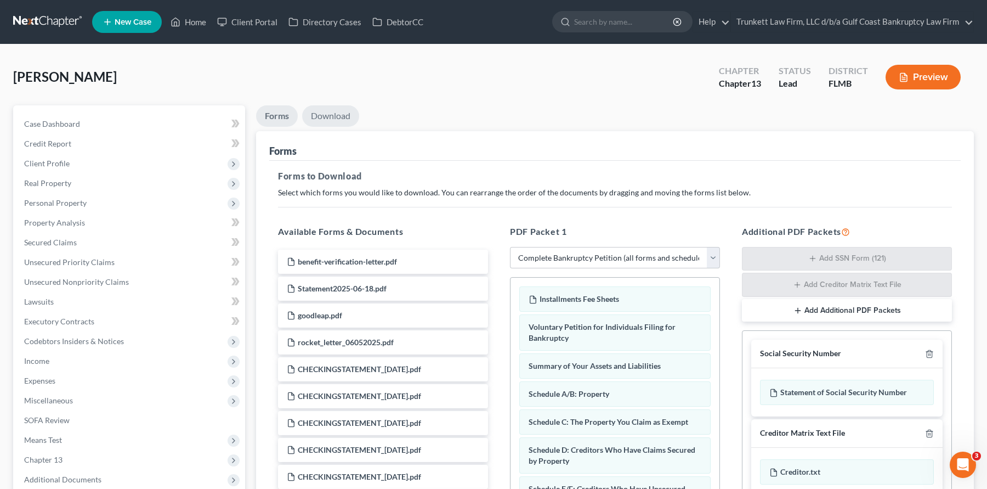
click at [338, 116] on link "Download" at bounding box center [330, 115] width 57 height 21
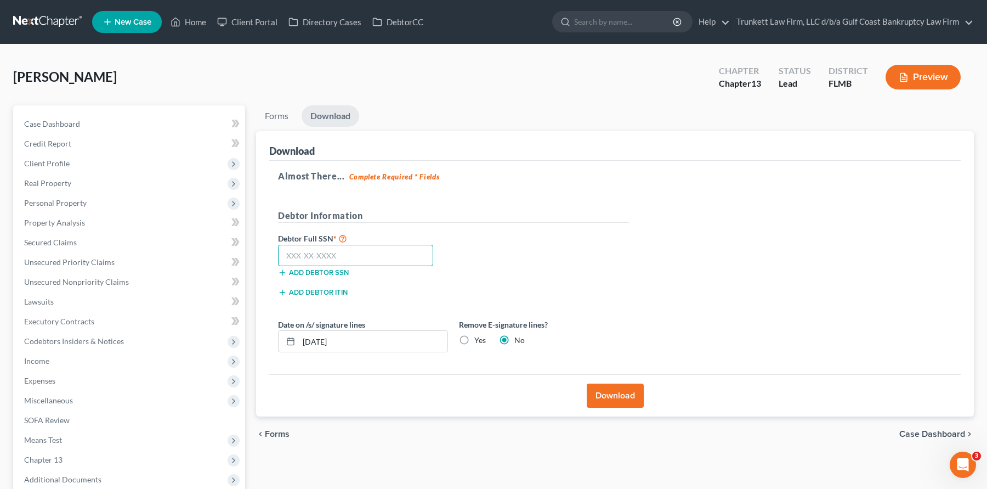
click at [311, 257] on input "text" at bounding box center [355, 256] width 155 height 22
click at [321, 255] on input "text" at bounding box center [355, 256] width 155 height 22
type input "004-60-6609"
click at [316, 347] on input "[DATE]" at bounding box center [373, 341] width 149 height 21
type input "08/25/2025"
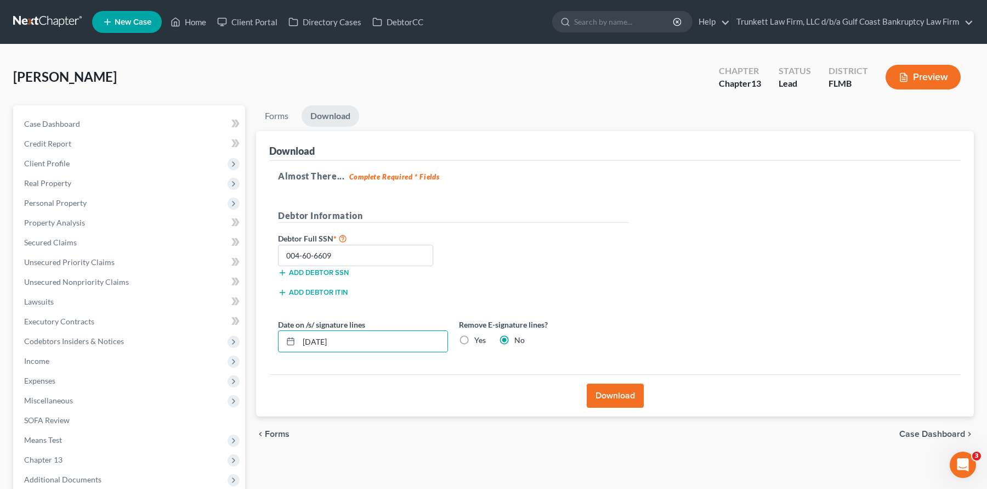
click at [474, 341] on label "Yes" at bounding box center [480, 339] width 12 height 11
click at [479, 341] on input "Yes" at bounding box center [482, 337] width 7 height 7
radio input "true"
radio input "false"
click at [617, 393] on button "Download" at bounding box center [615, 395] width 57 height 24
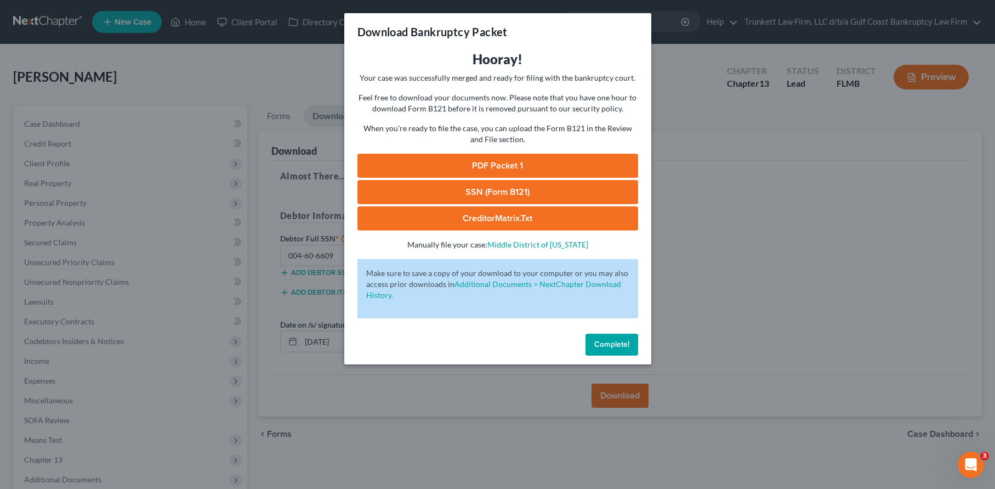
click at [509, 190] on link "SSN (Form B121)" at bounding box center [498, 192] width 281 height 24
click at [509, 166] on link "PDF Packet 1" at bounding box center [498, 166] width 281 height 24
click at [621, 340] on span "Complete!" at bounding box center [611, 343] width 35 height 9
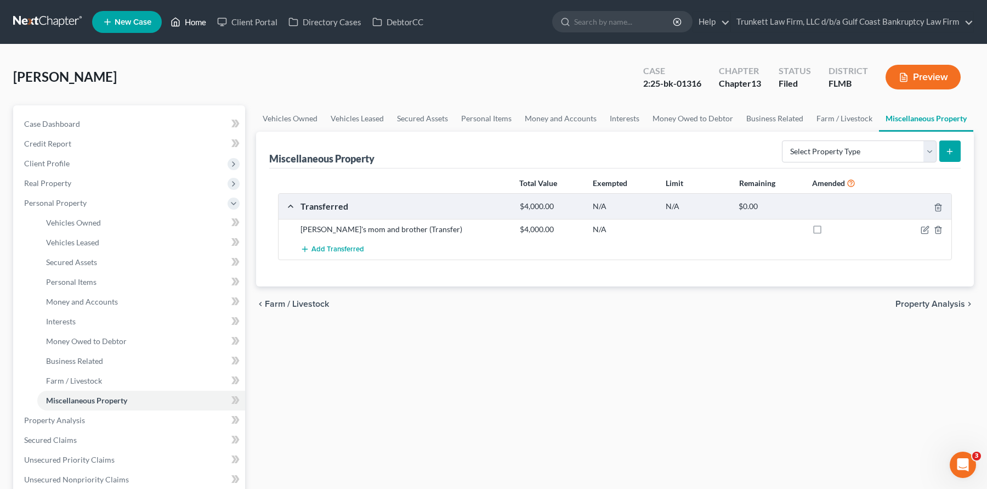
click at [195, 24] on link "Home" at bounding box center [188, 22] width 47 height 20
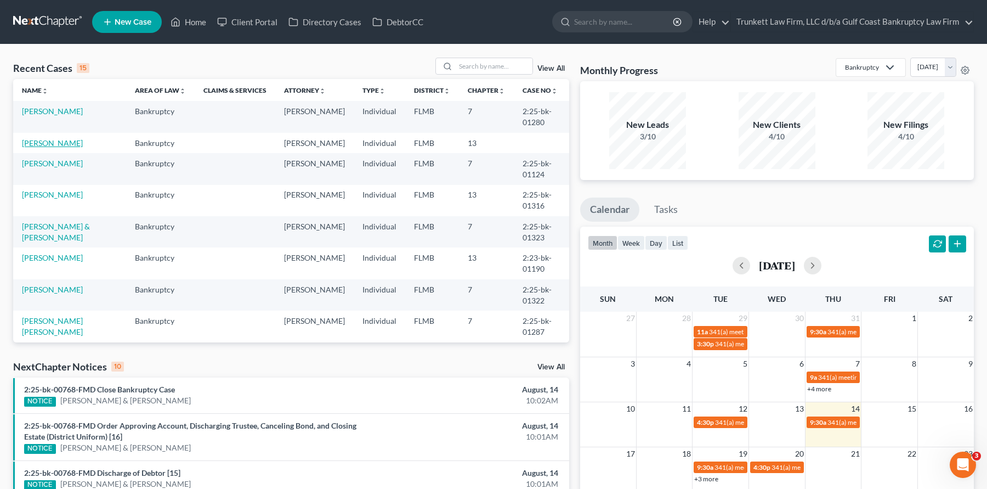
click at [52, 145] on link "[PERSON_NAME]" at bounding box center [52, 142] width 61 height 9
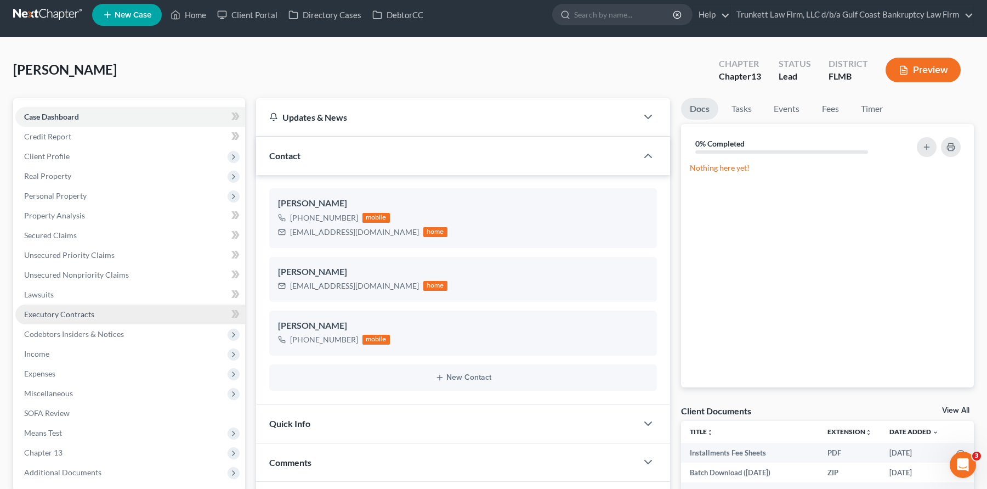
scroll to position [55, 0]
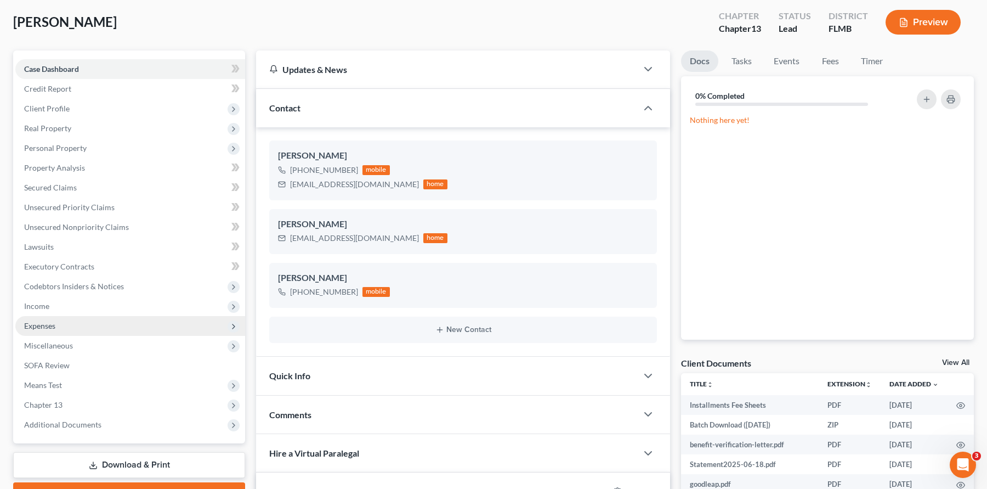
click at [54, 324] on span "Expenses" at bounding box center [39, 325] width 31 height 9
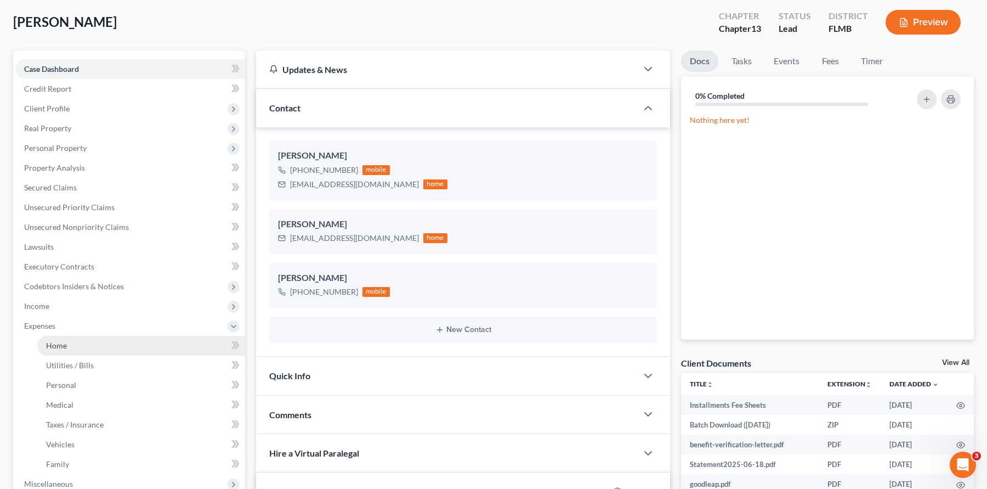
click at [76, 345] on link "Home" at bounding box center [141, 346] width 208 height 20
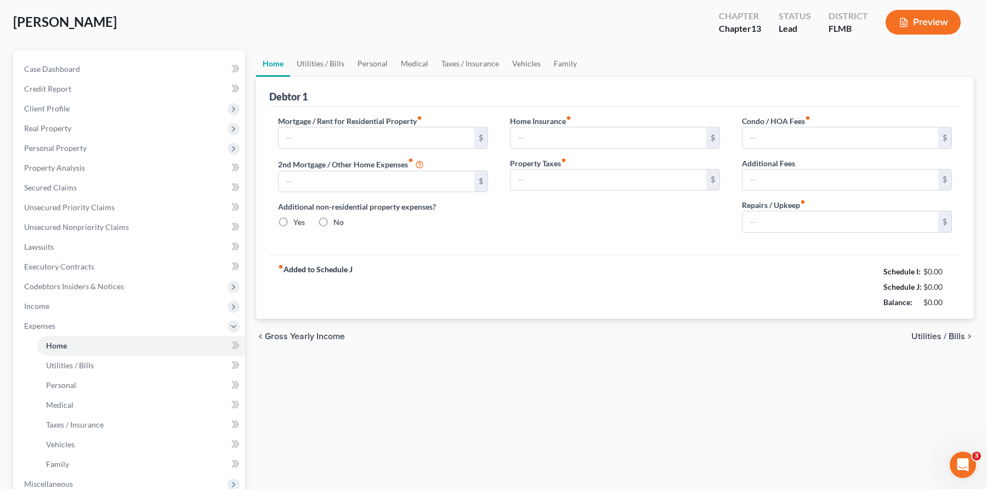
type input "1,289.00"
type input "0.00"
radio input "true"
type input "15.00"
type input "0.00"
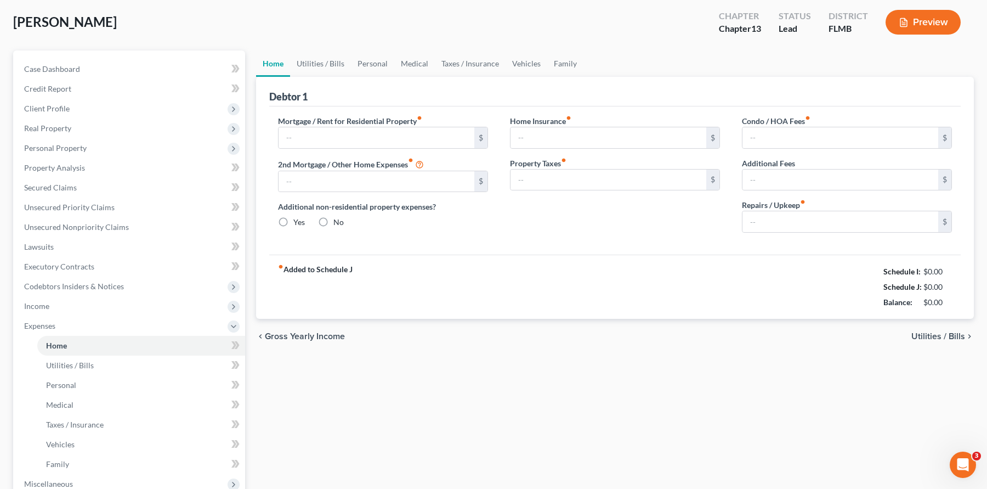
type input "50.00"
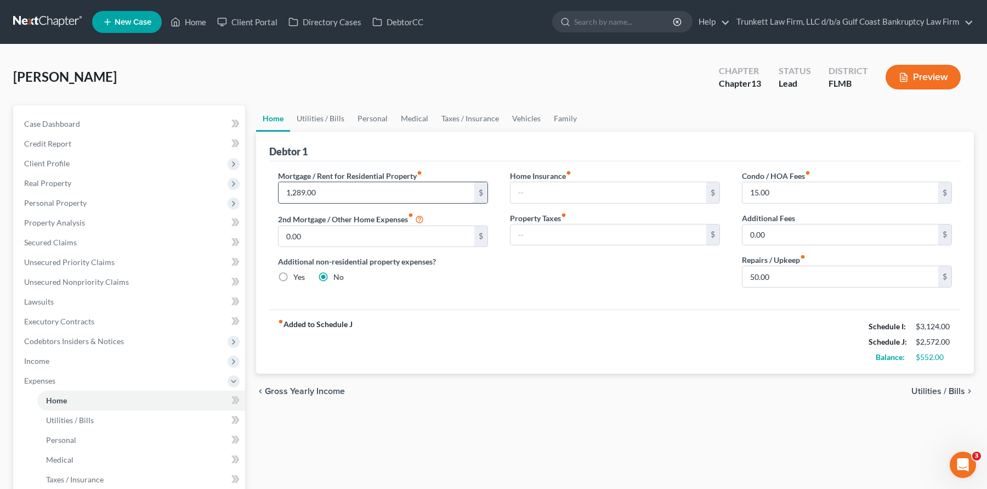
click at [338, 194] on input "1,289.00" at bounding box center [377, 192] width 196 height 21
drag, startPoint x: 338, startPoint y: 194, endPoint x: 273, endPoint y: 194, distance: 65.8
click at [273, 194] on div "Mortgage / Rent for Residential Property fiber_manual_record 1,289.00 $ 2nd Mor…" at bounding box center [383, 233] width 232 height 126
drag, startPoint x: 329, startPoint y: 186, endPoint x: 281, endPoint y: 187, distance: 47.7
click at [283, 186] on input "1,289.00" at bounding box center [377, 192] width 196 height 21
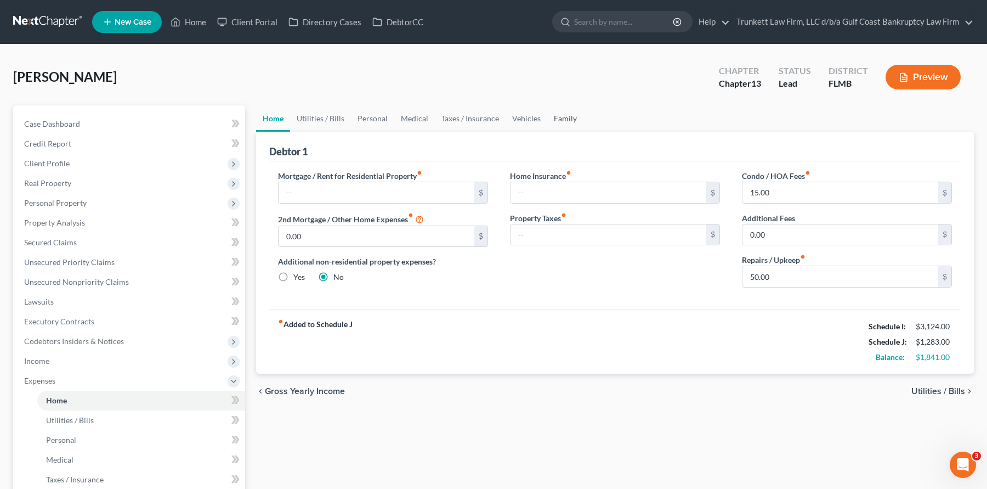
click at [558, 118] on link "Family" at bounding box center [565, 118] width 36 height 26
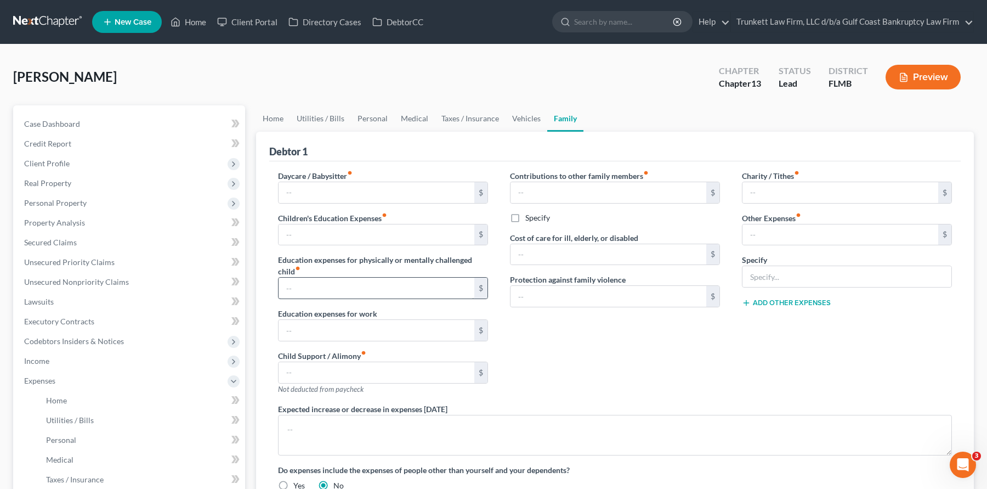
scroll to position [219, 0]
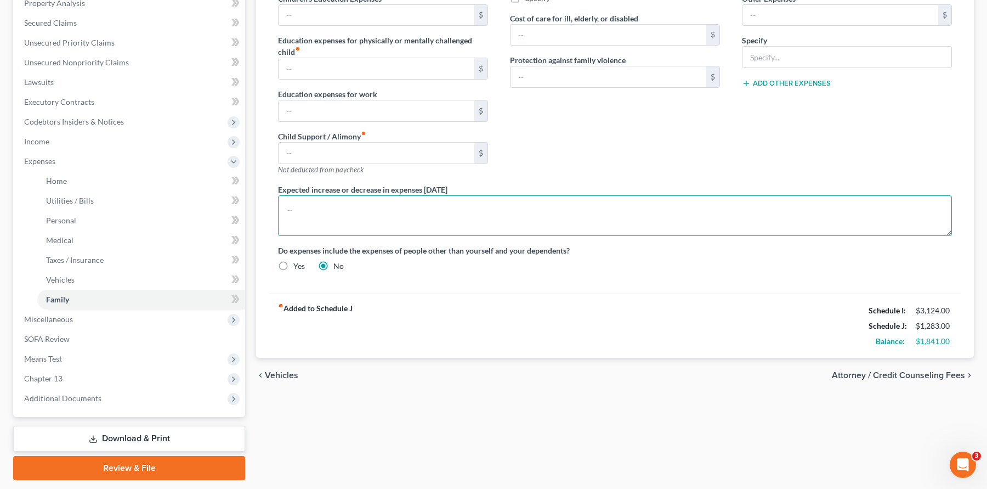
click at [315, 214] on textarea at bounding box center [615, 215] width 674 height 41
type textarea "Morgage payment of $1268 is being paid in the Chapter 13 Plan with the arrears."
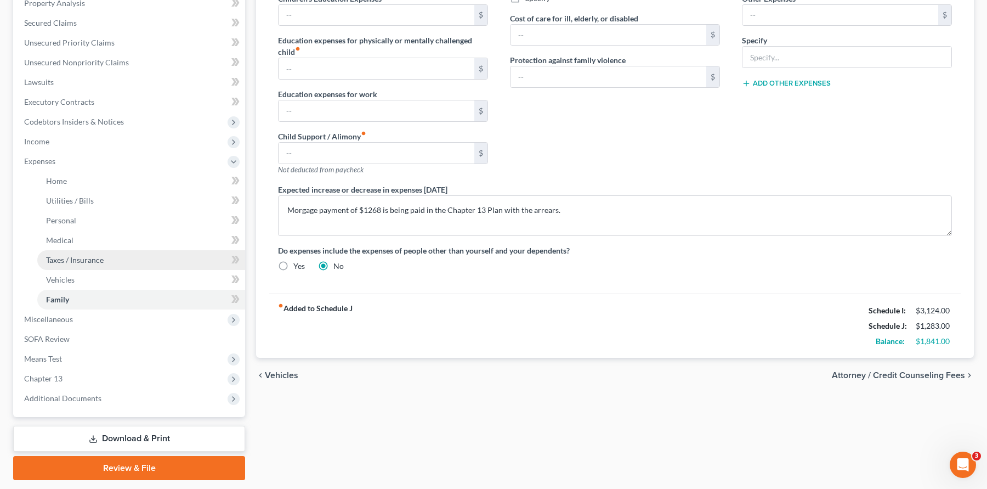
click at [116, 253] on link "Taxes / Insurance" at bounding box center [141, 260] width 208 height 20
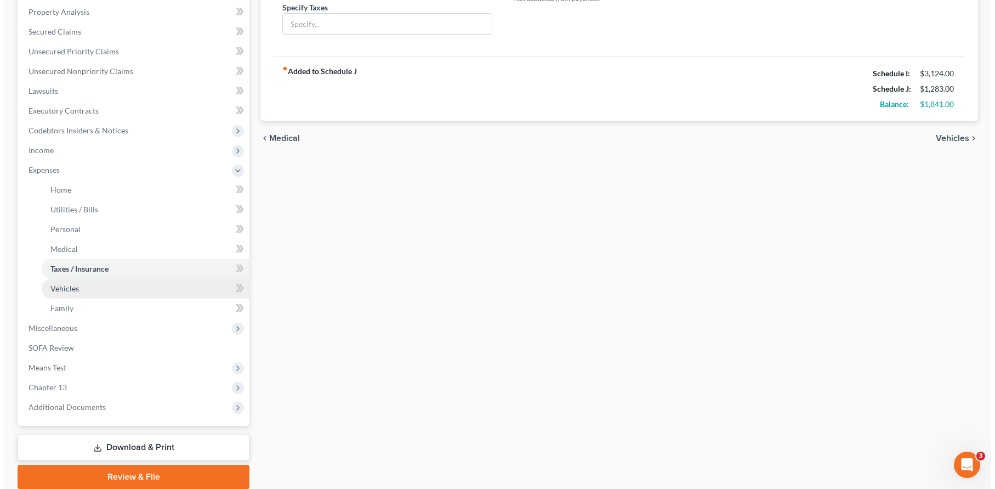
scroll to position [252, 0]
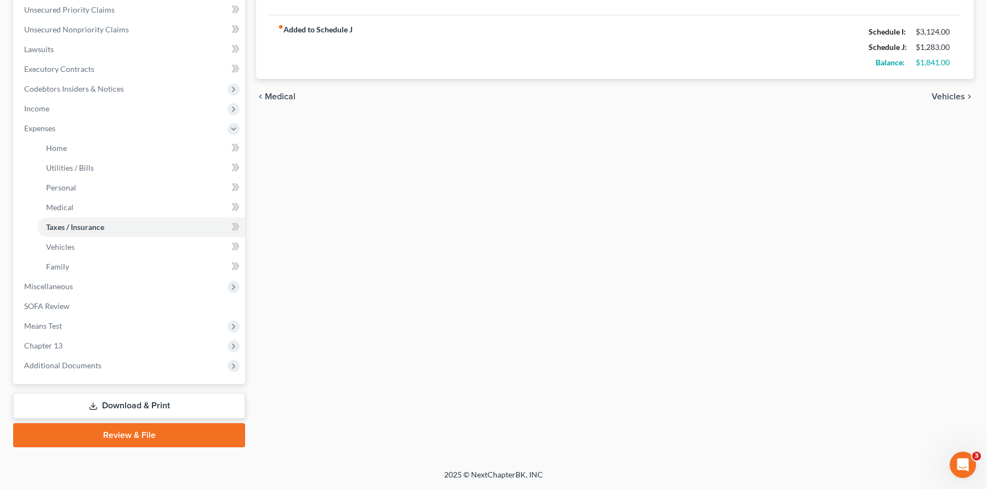
click at [146, 402] on link "Download & Print" at bounding box center [129, 406] width 232 height 26
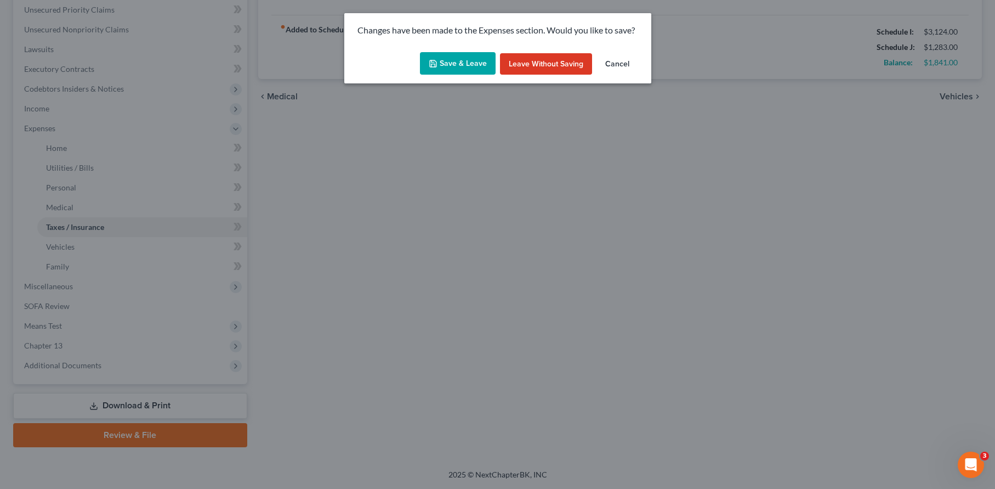
click at [473, 66] on button "Save & Leave" at bounding box center [458, 63] width 76 height 23
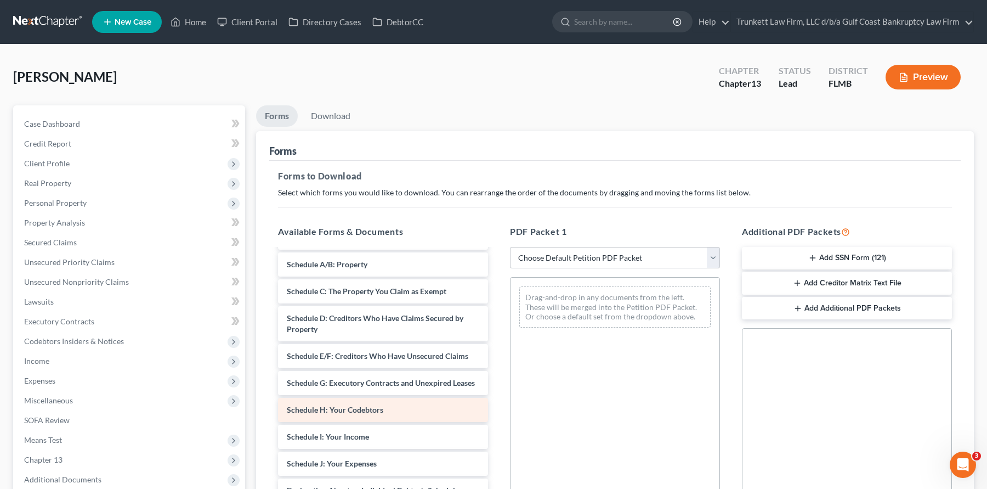
scroll to position [384, 0]
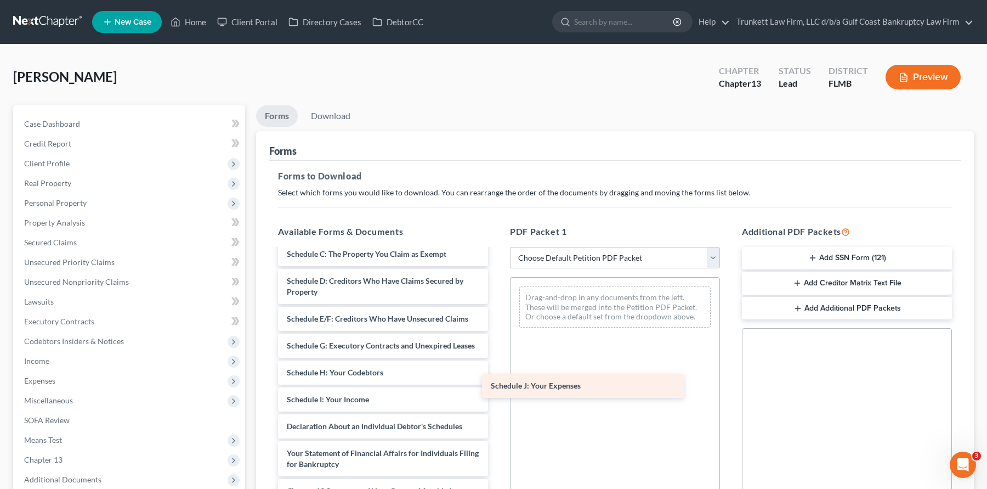
drag, startPoint x: 402, startPoint y: 447, endPoint x: 606, endPoint y: 384, distance: 213.3
click at [497, 384] on div "Schedule J: Your Expenses Installments Fee Sheets benefit-verification-letter.p…" at bounding box center [383, 244] width 228 height 756
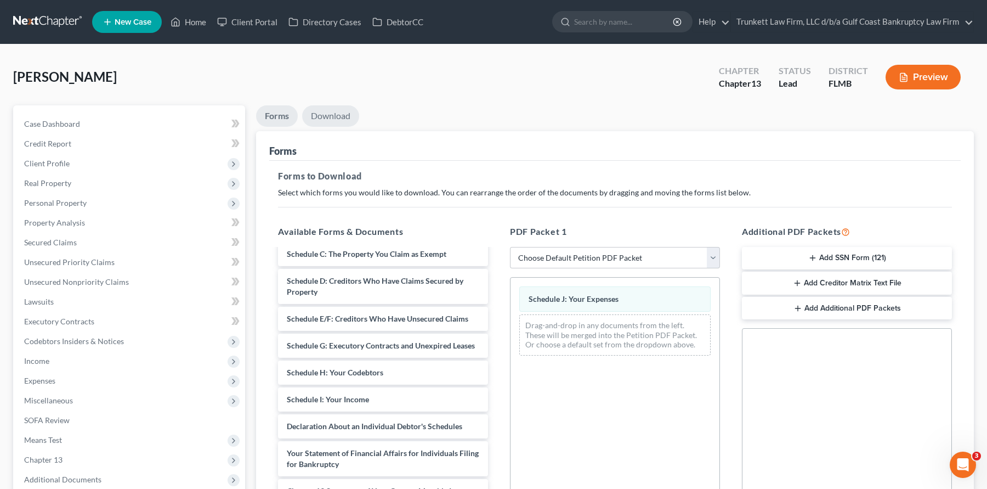
click at [332, 116] on link "Download" at bounding box center [330, 115] width 57 height 21
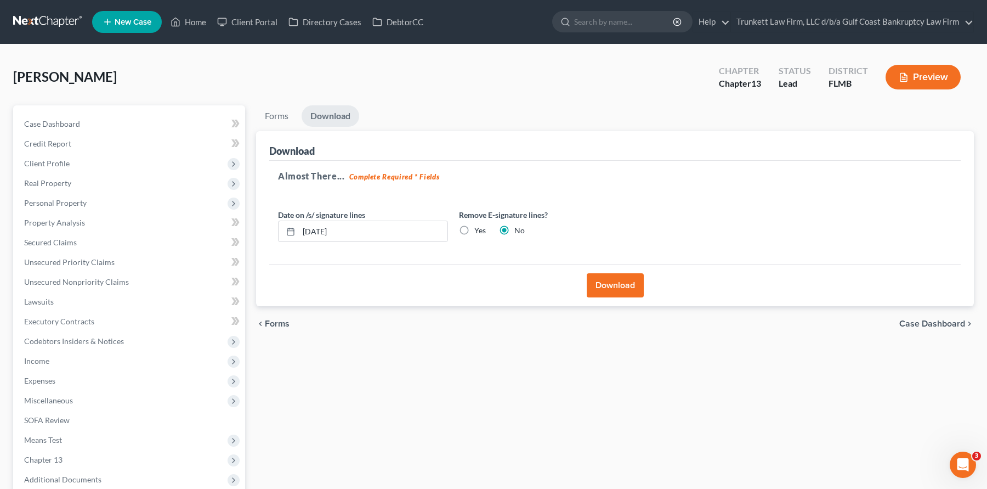
click at [615, 287] on button "Download" at bounding box center [615, 285] width 57 height 24
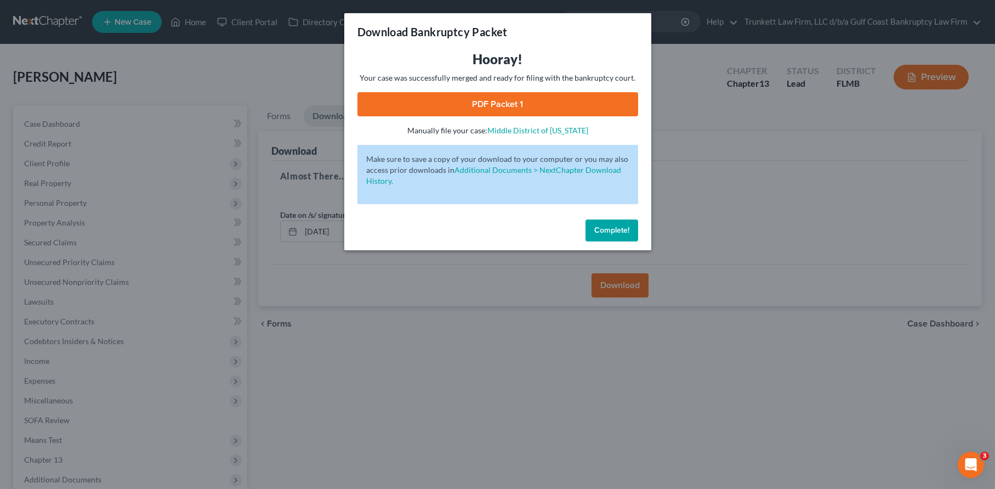
click at [500, 103] on link "PDF Packet 1" at bounding box center [498, 104] width 281 height 24
click at [617, 228] on span "Complete!" at bounding box center [611, 229] width 35 height 9
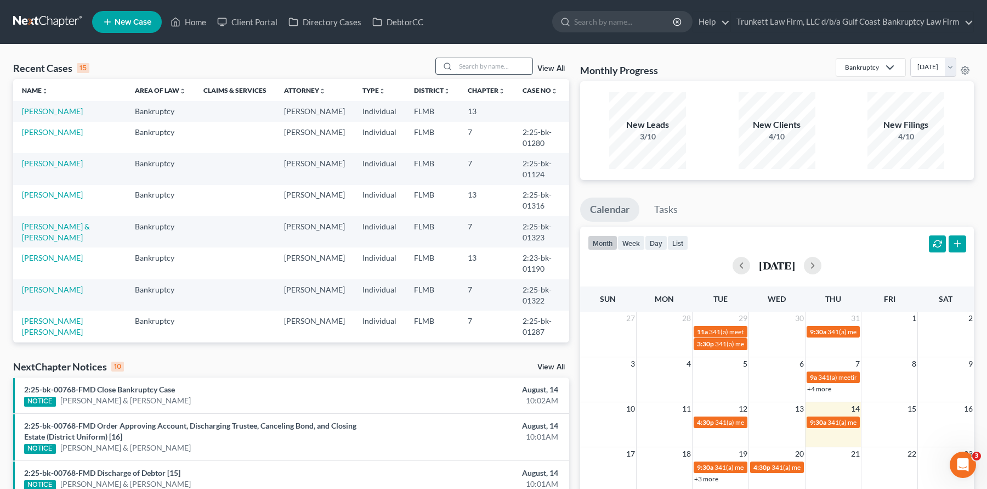
click at [473, 65] on input "search" at bounding box center [494, 66] width 77 height 16
type input "camil"
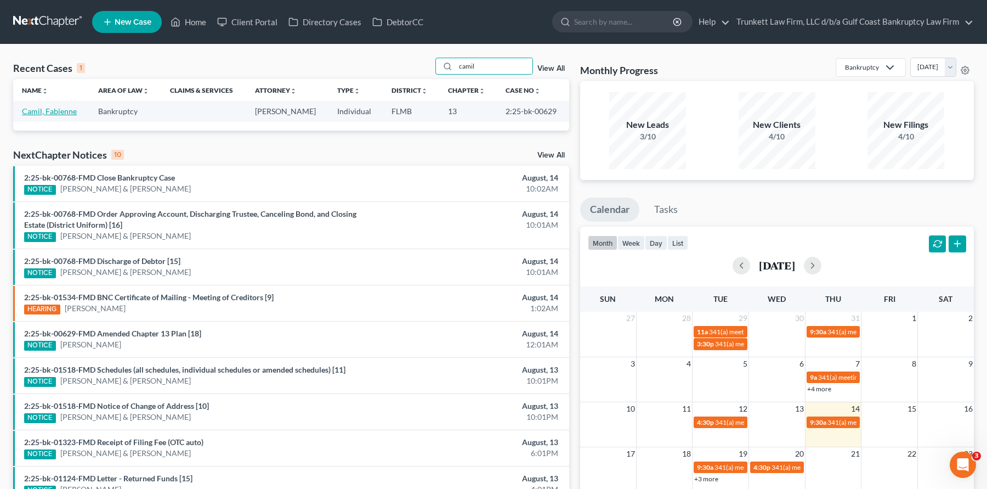
click at [60, 114] on link "Camil, Fabienne" at bounding box center [49, 110] width 55 height 9
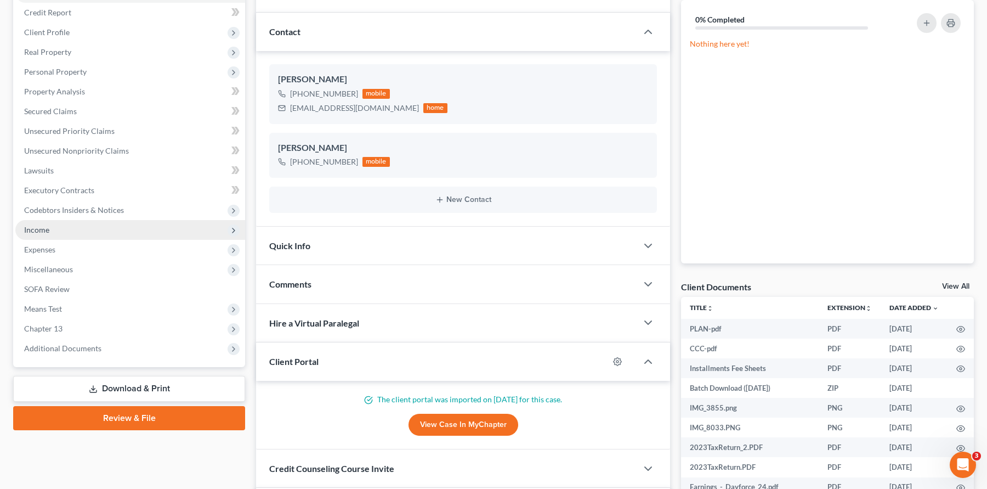
scroll to position [110, 0]
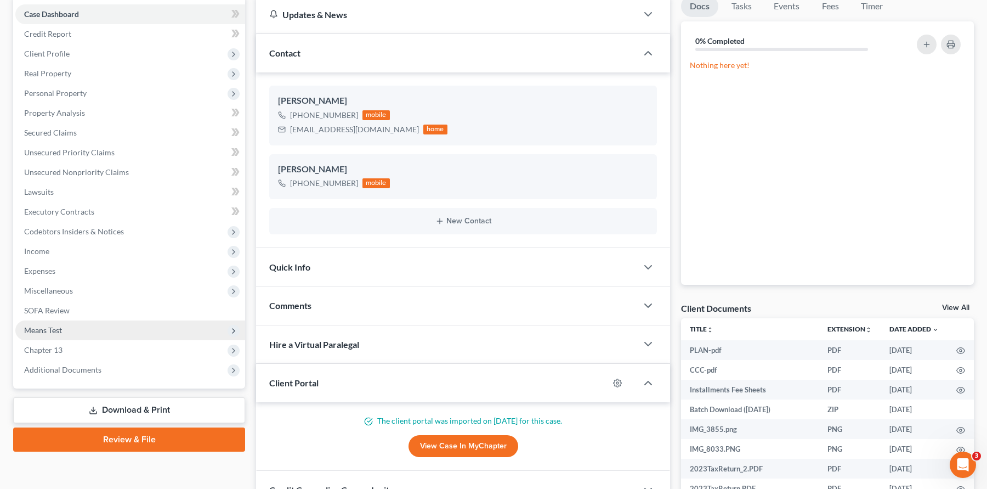
click at [64, 326] on span "Means Test" at bounding box center [130, 330] width 230 height 20
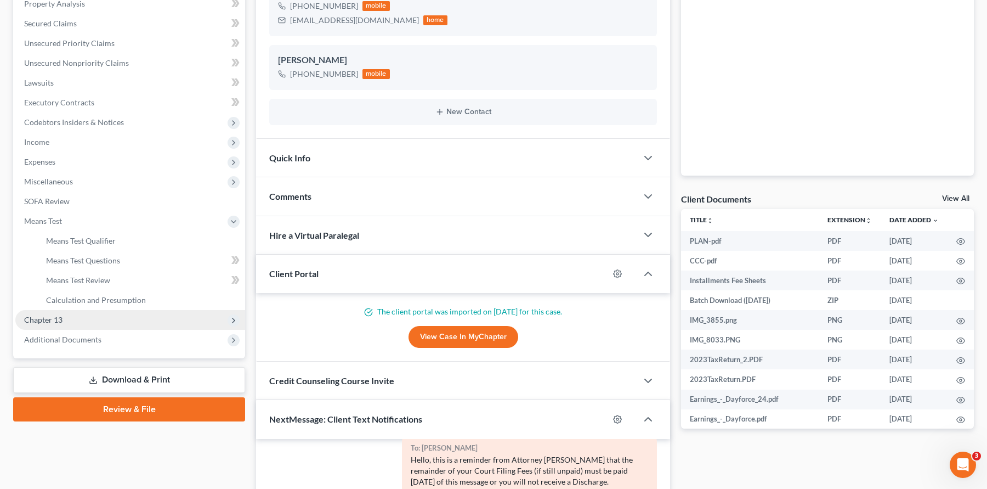
scroll to position [219, 0]
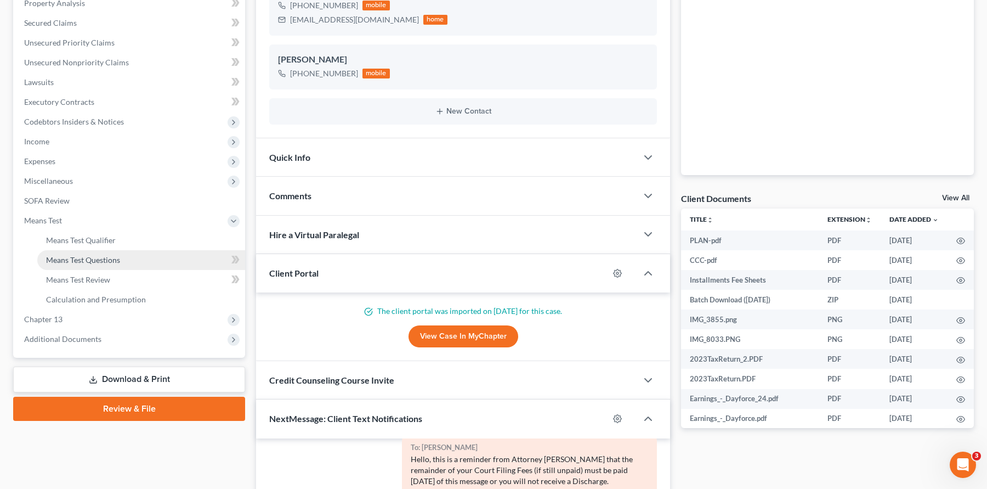
click at [107, 262] on span "Means Test Questions" at bounding box center [83, 259] width 74 height 9
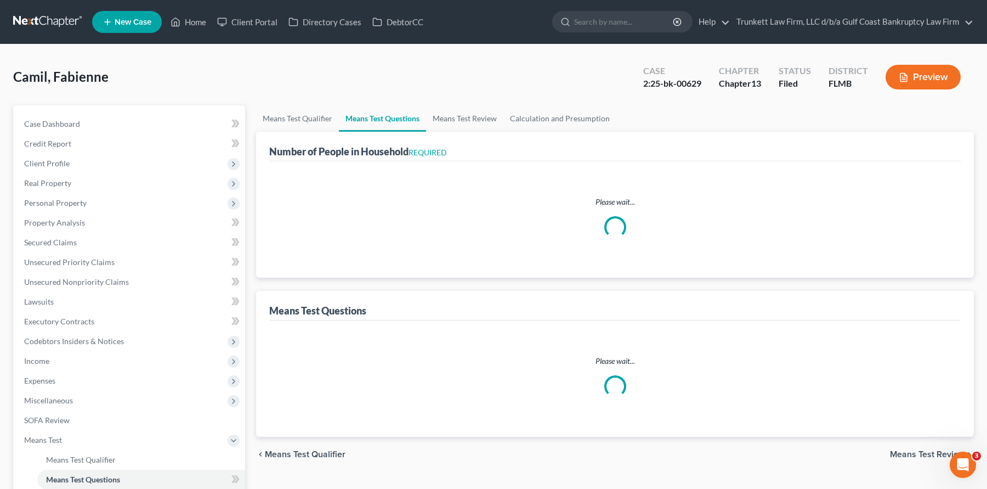
select select "1"
select select "60"
select select "1"
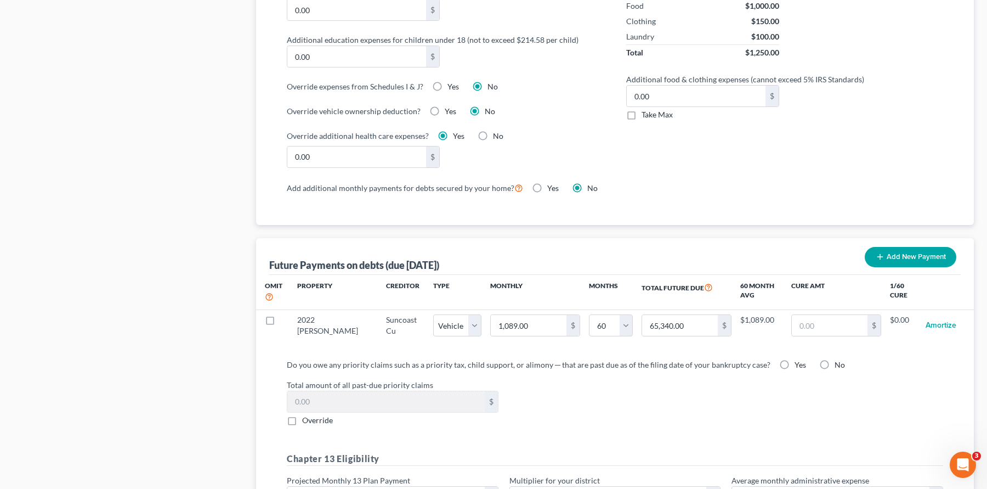
scroll to position [877, 0]
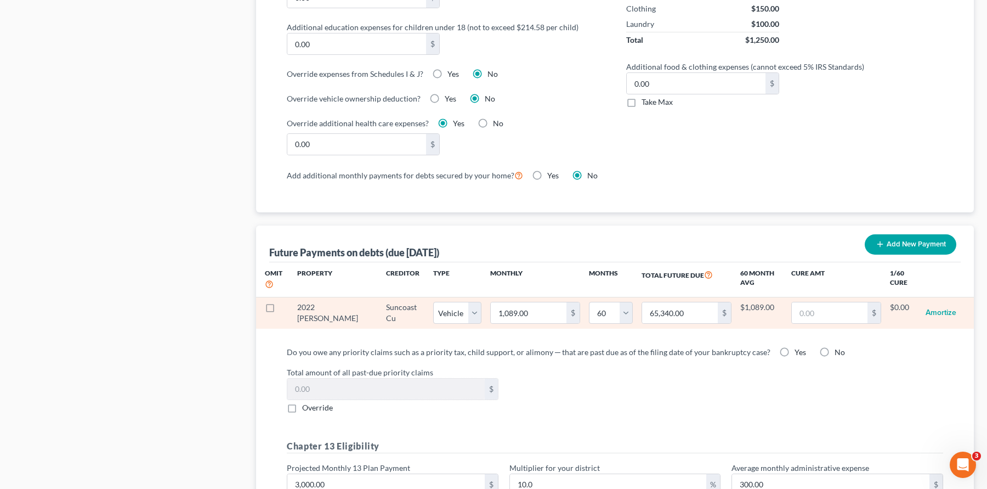
click at [750, 307] on td "$1,089.00" at bounding box center [761, 313] width 43 height 32
click at [520, 308] on input "1,089.00" at bounding box center [529, 312] width 76 height 21
type input "6"
type input "360.00"
type input "65"
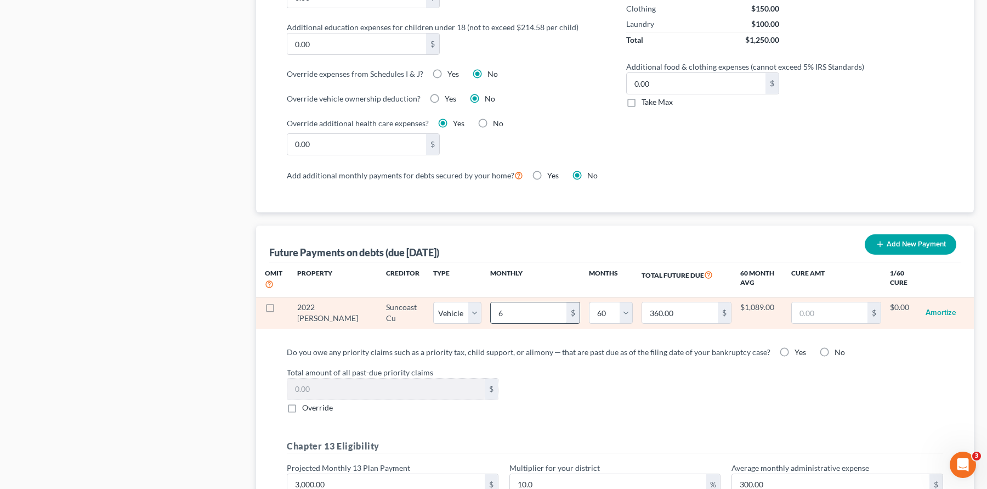
type input "3,900.00"
type input "650"
type input "39,000.00"
select select "1"
select select "60"
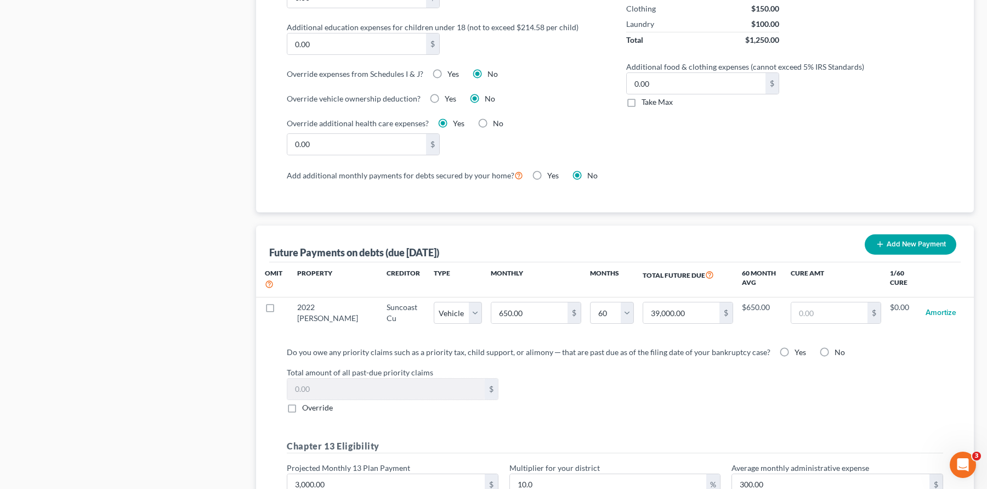
select select "1"
select select "60"
click at [663, 373] on label "Total amount of all past-due priority claims" at bounding box center [614, 372] width 667 height 12
click at [673, 244] on div "Future Payments on debts (due [DATE]) Add New Payment" at bounding box center [614, 243] width 691 height 37
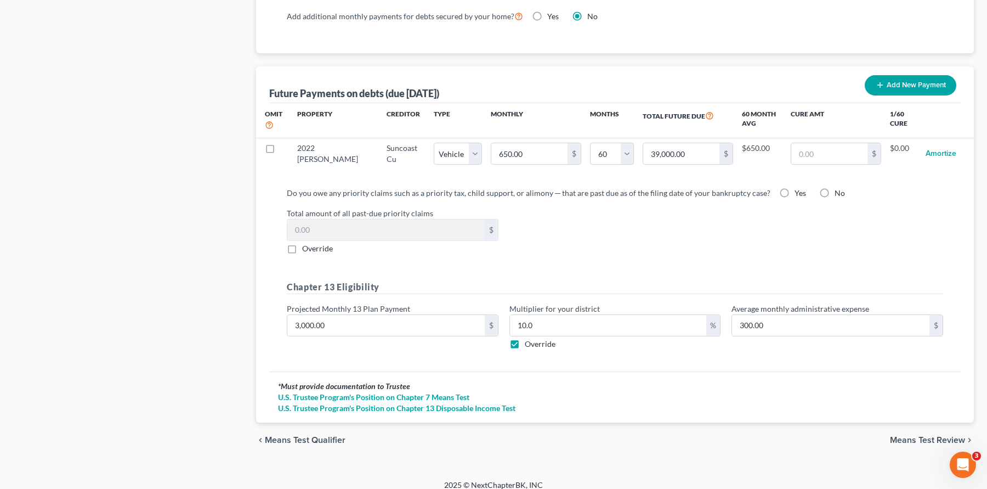
scroll to position [1042, 0]
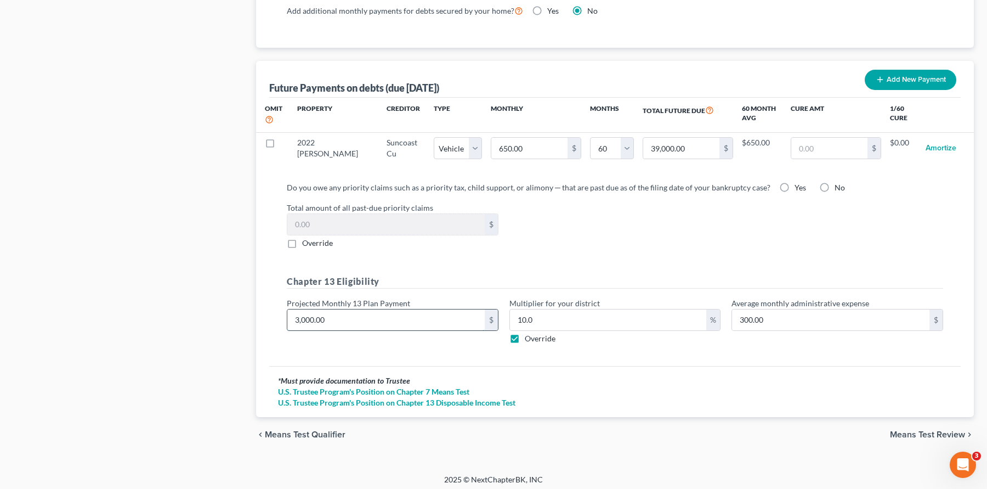
click at [369, 316] on input "3,000.00" at bounding box center [385, 319] width 197 height 21
type input "1"
type input "0.10"
type input "12"
type input "1.20"
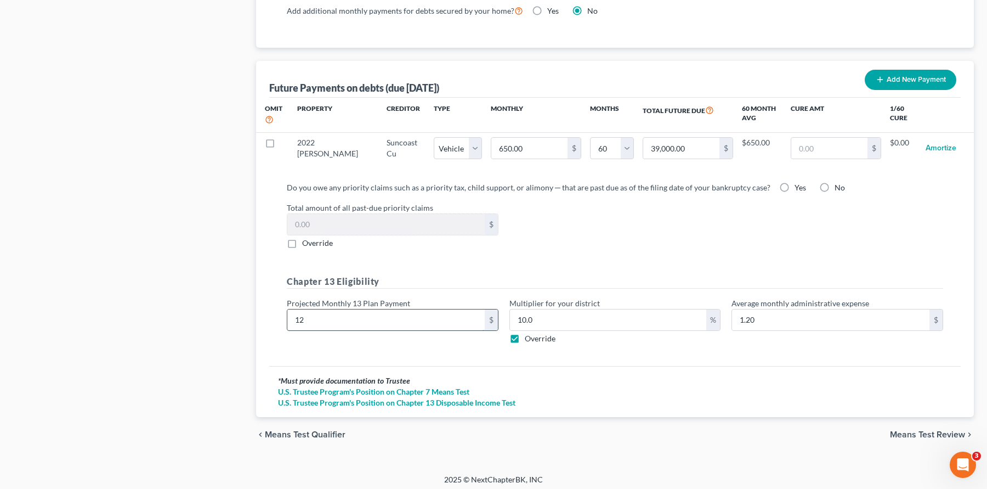
type input "120"
type input "12.00"
type input "1200"
type input "120.00"
type input "1,2000"
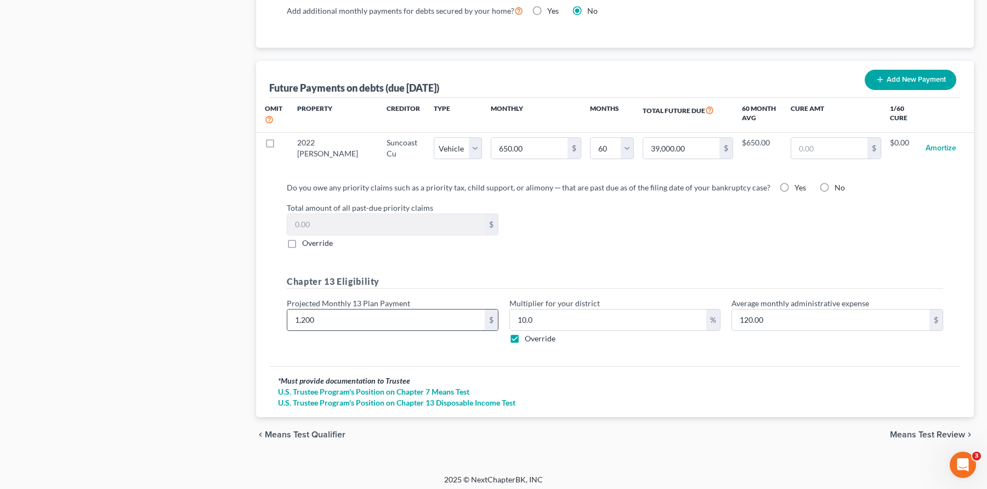
type input "1,200.00"
type input "12,00"
type input "120.00"
type input "1,20"
type input "12.00"
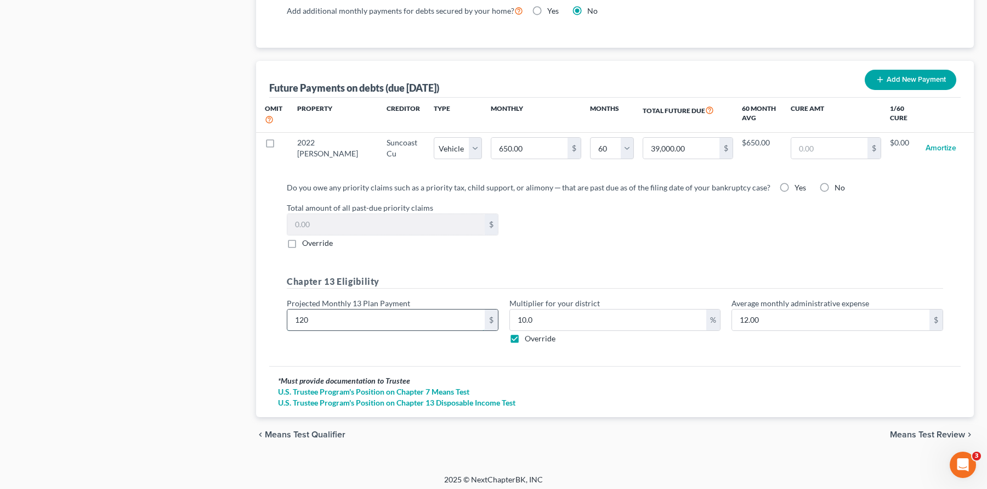
type input "1200"
type input "120.00"
type input "1,2000"
type input "1,200.00"
type input "12,00"
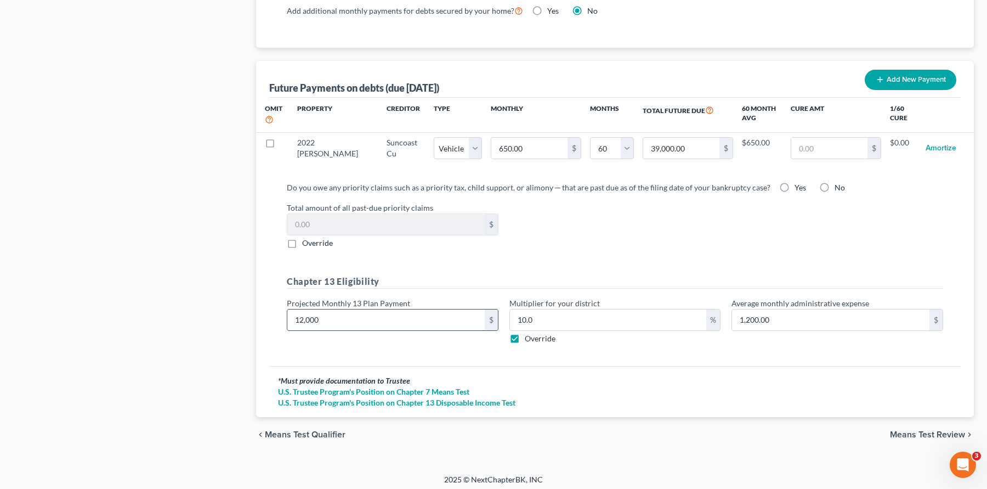
type input "120.00"
type input "1,200"
click at [582, 237] on div "Total amount of all past-due priority claims $ Override" at bounding box center [614, 225] width 667 height 47
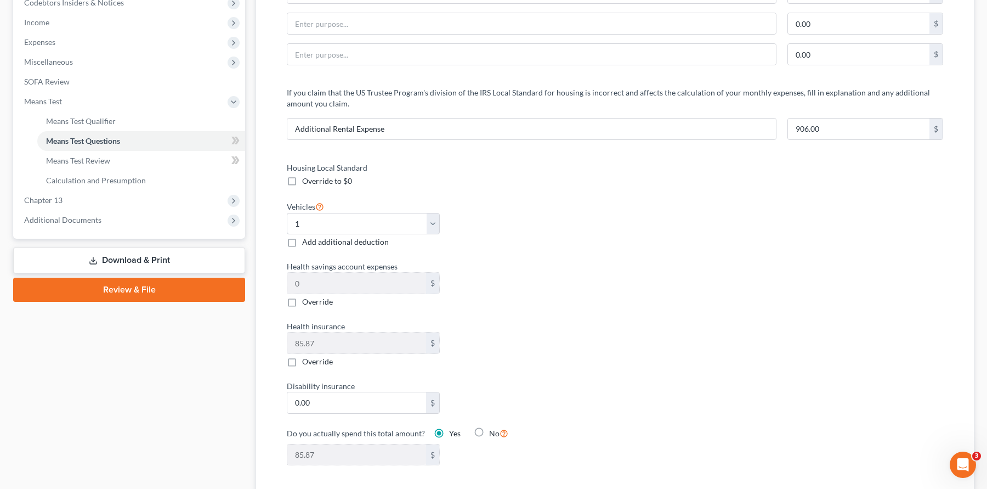
scroll to position [334, 0]
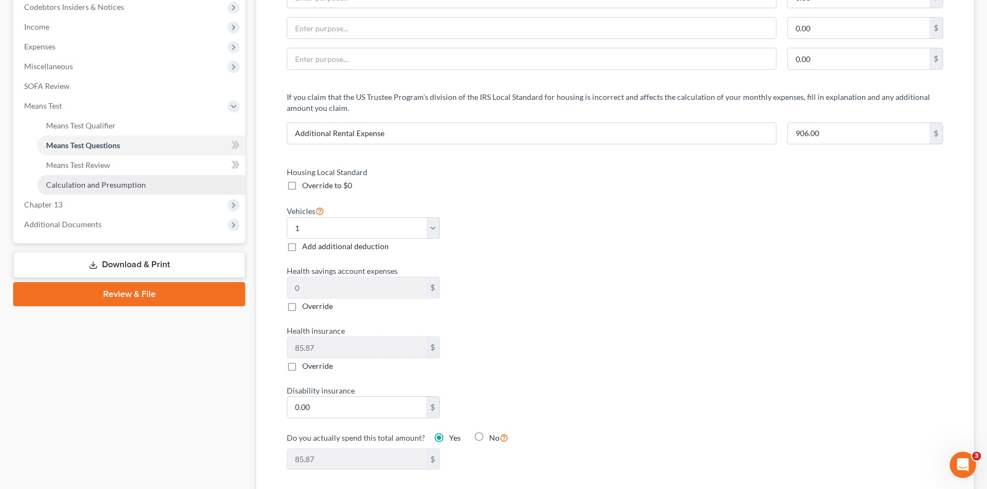
click at [104, 183] on span "Calculation and Presumption" at bounding box center [96, 184] width 100 height 9
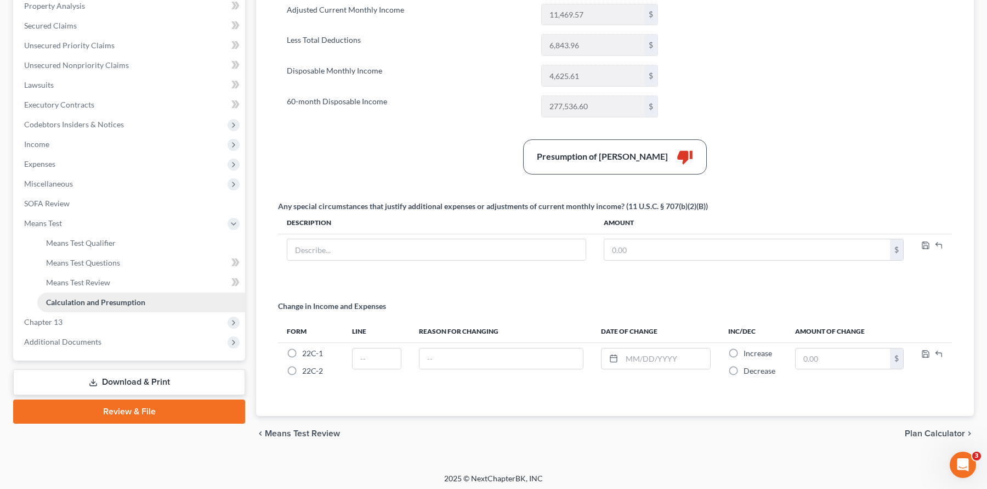
scroll to position [220, 0]
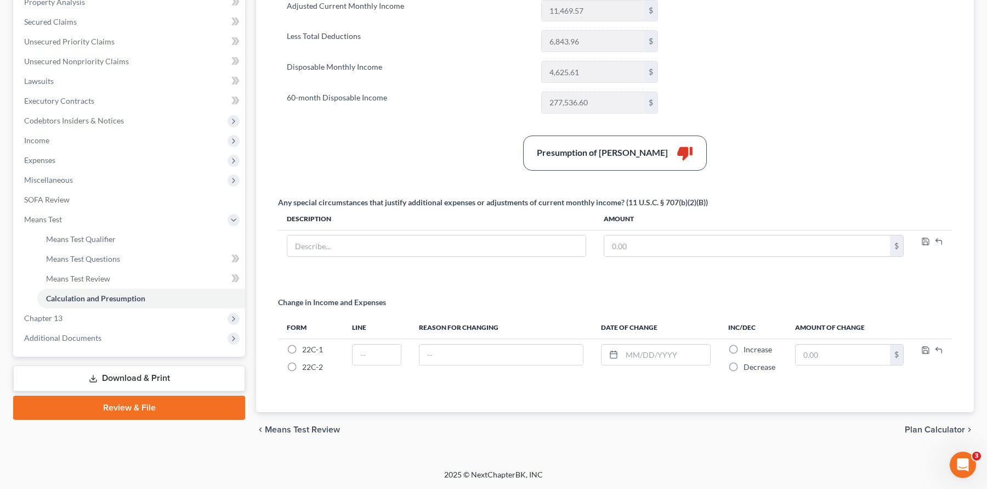
click at [156, 378] on link "Download & Print" at bounding box center [129, 378] width 232 height 26
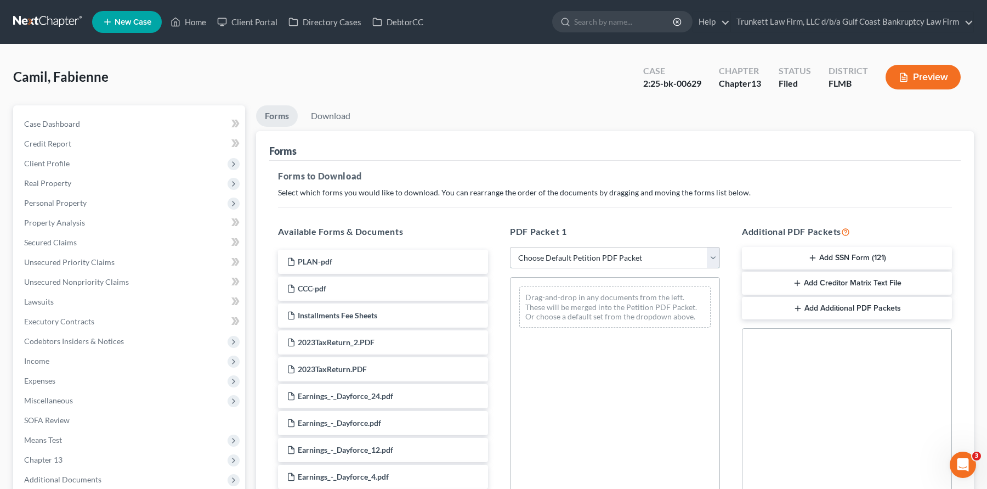
click at [555, 257] on select "Choose Default Petition PDF Packet Complete Bankruptcy Petition (all forms and …" at bounding box center [615, 258] width 210 height 22
select select "2"
click at [510, 247] on select "Choose Default Petition PDF Packet Complete Bankruptcy Petition (all forms and …" at bounding box center [615, 258] width 210 height 22
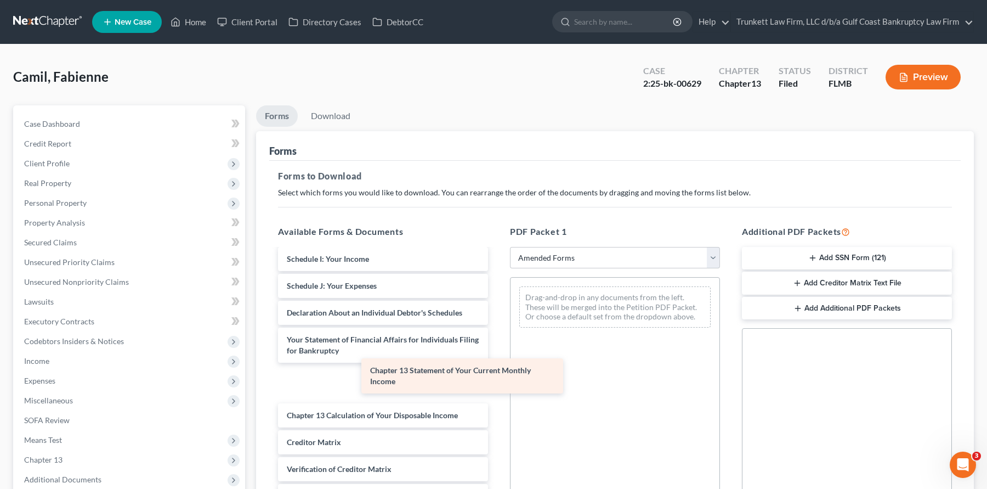
scroll to position [213, 0]
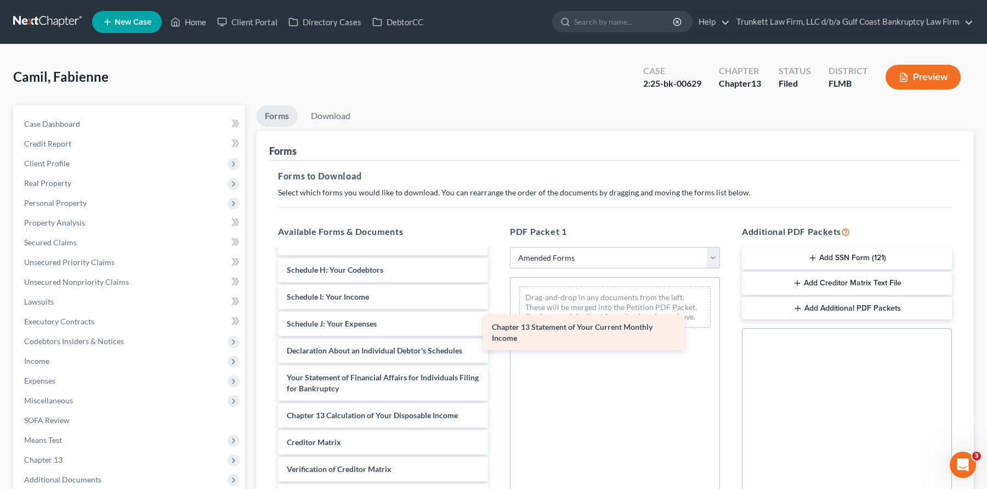
drag, startPoint x: 411, startPoint y: 385, endPoint x: 616, endPoint y: 335, distance: 211.2
click at [497, 335] on div "Chapter 13 Statement of Your Current Monthly Income Voluntary Petition for Indi…" at bounding box center [383, 302] width 228 height 487
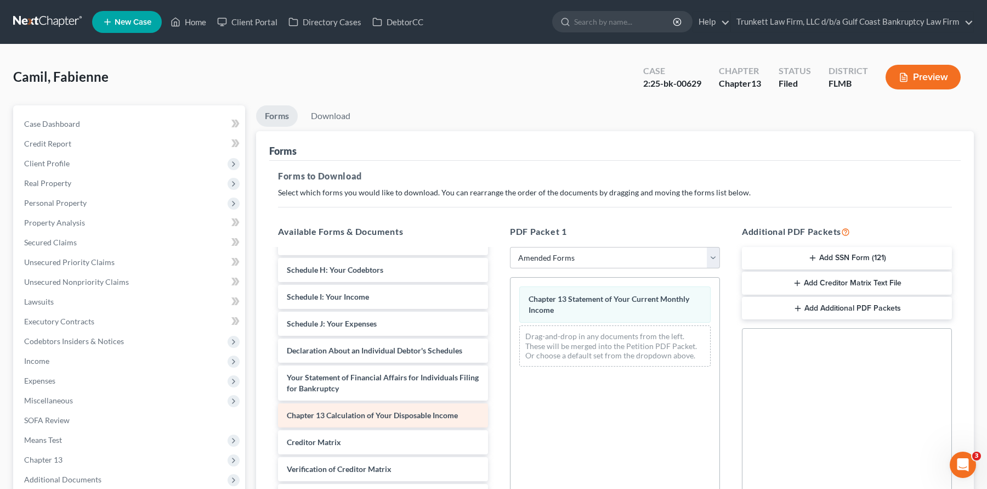
scroll to position [186, 0]
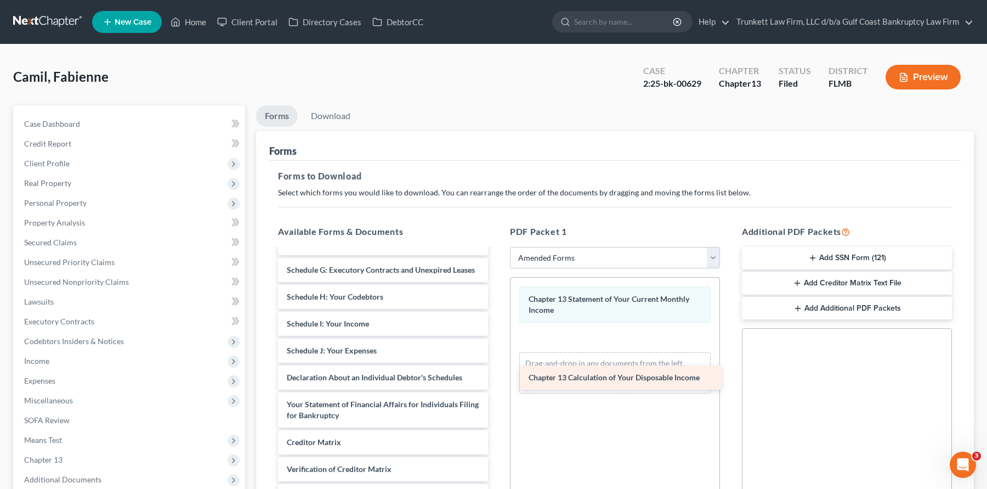
drag, startPoint x: 418, startPoint y: 413, endPoint x: 666, endPoint y: 359, distance: 253.6
click at [497, 359] on div "Chapter 13 Calculation of Your Disposable Income Voluntary Petition for Individ…" at bounding box center [383, 316] width 228 height 460
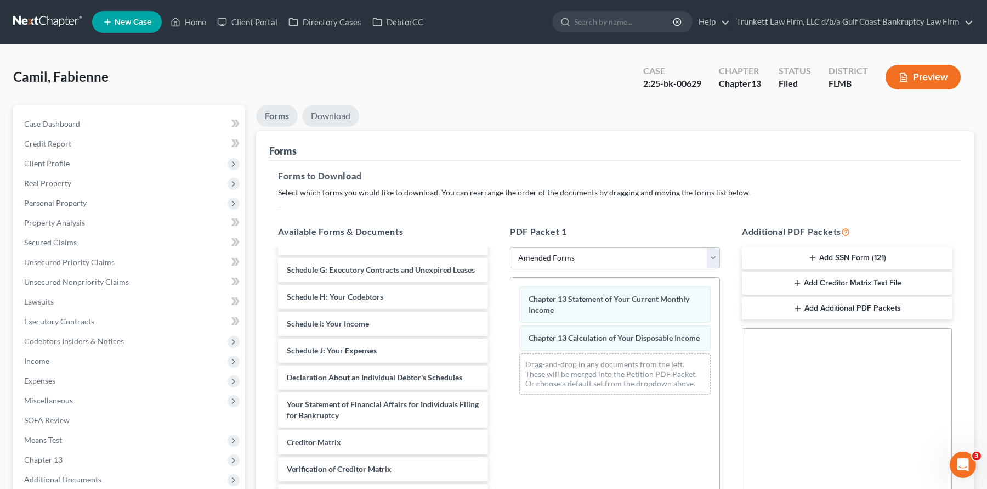
click at [330, 114] on link "Download" at bounding box center [330, 115] width 57 height 21
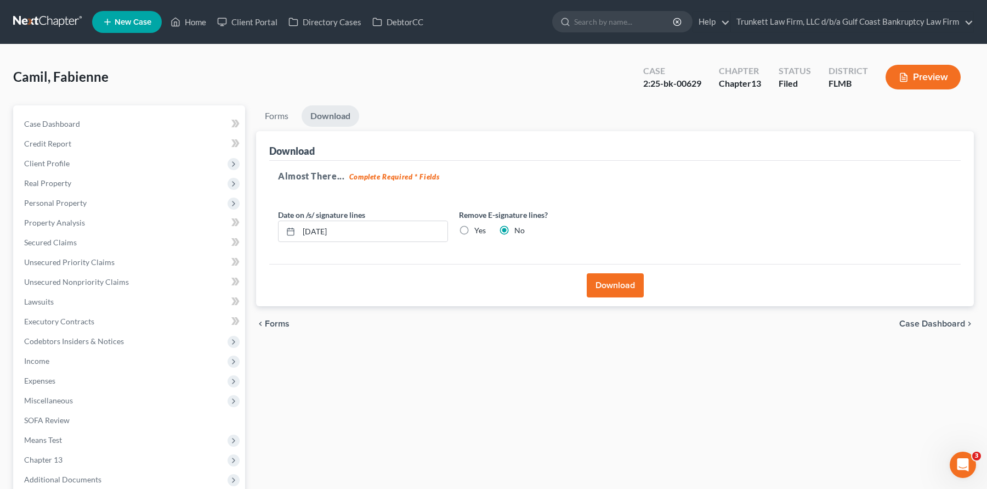
click at [617, 282] on button "Download" at bounding box center [615, 285] width 57 height 24
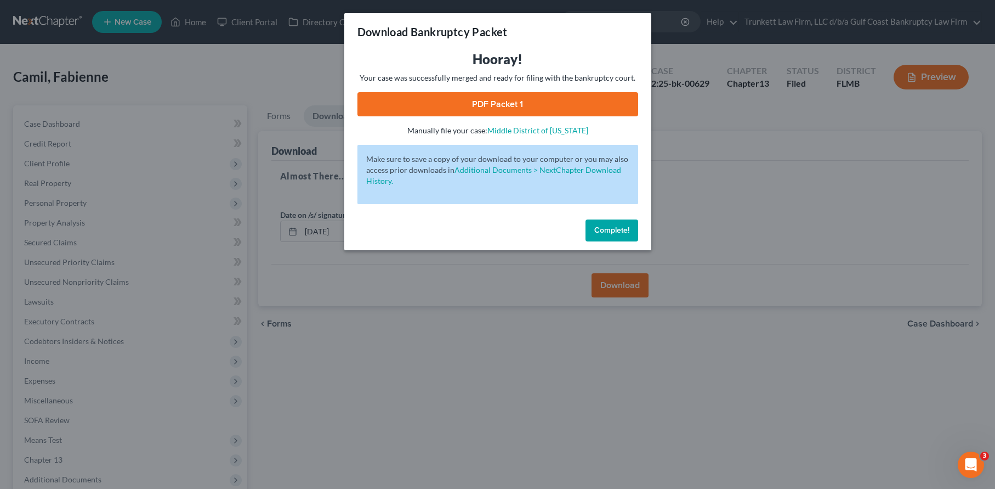
click at [491, 106] on link "PDF Packet 1" at bounding box center [498, 104] width 281 height 24
drag, startPoint x: 621, startPoint y: 233, endPoint x: 615, endPoint y: 232, distance: 6.1
click at [621, 233] on span "Complete!" at bounding box center [611, 229] width 35 height 9
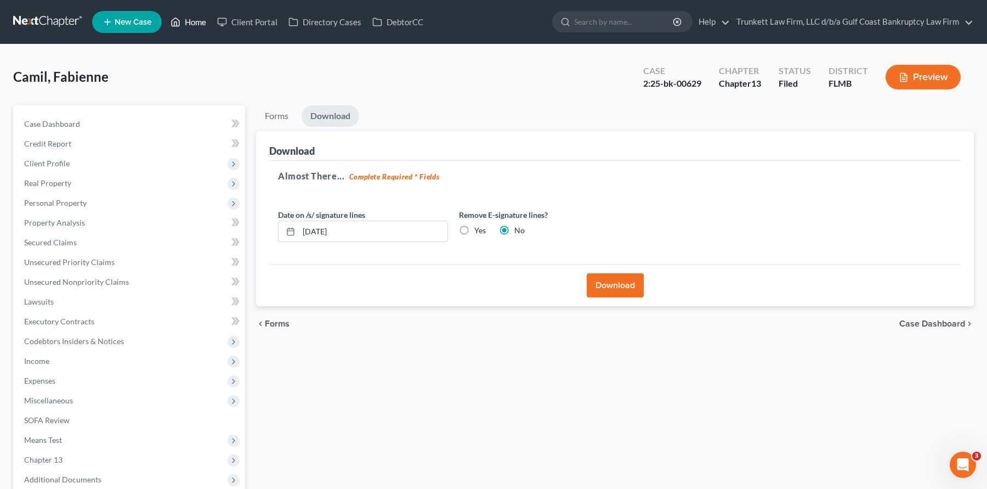
click at [195, 23] on link "Home" at bounding box center [188, 22] width 47 height 20
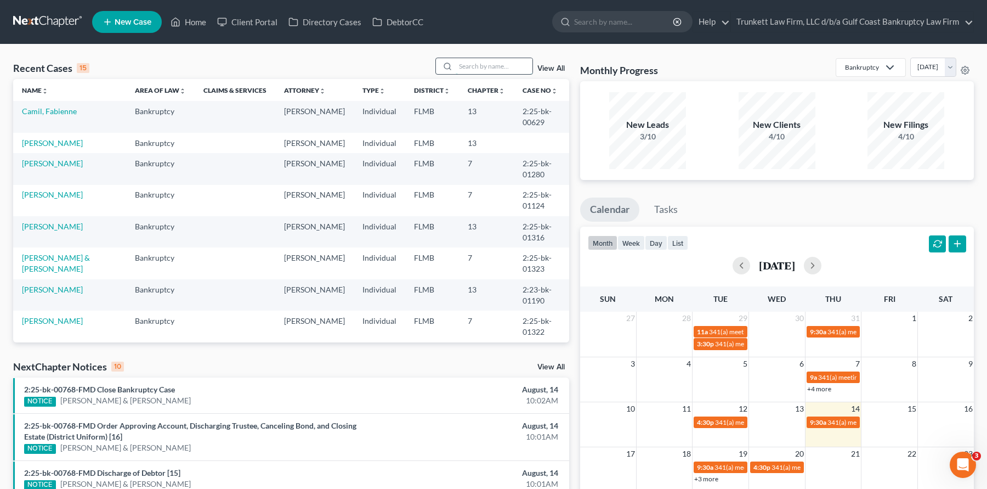
click at [483, 67] on input "search" at bounding box center [494, 66] width 77 height 16
type input "[PERSON_NAME]"
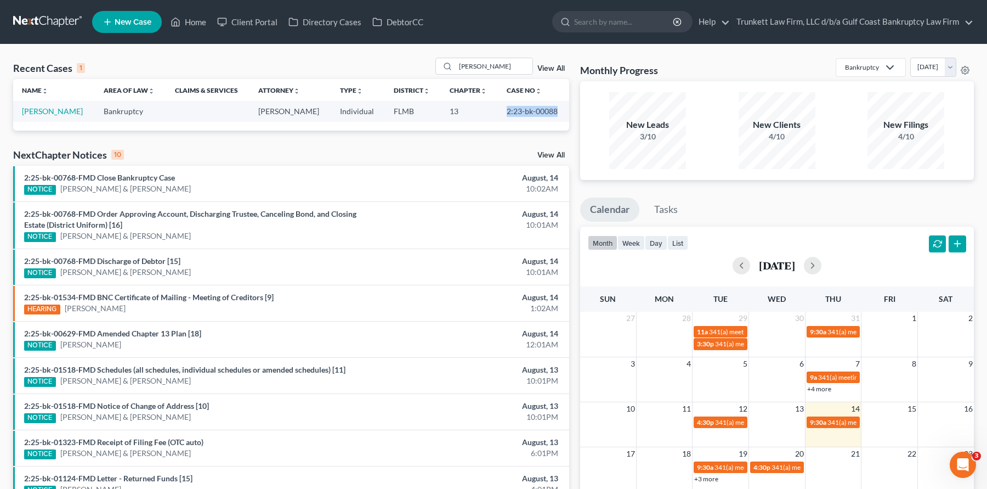
drag, startPoint x: 497, startPoint y: 110, endPoint x: 569, endPoint y: 110, distance: 71.3
click at [569, 110] on td "2:23-bk-00088" at bounding box center [533, 111] width 71 height 20
copy td "2:23-bk-00088"
